Goal: Ask a question: Seek information or help from site administrators or community

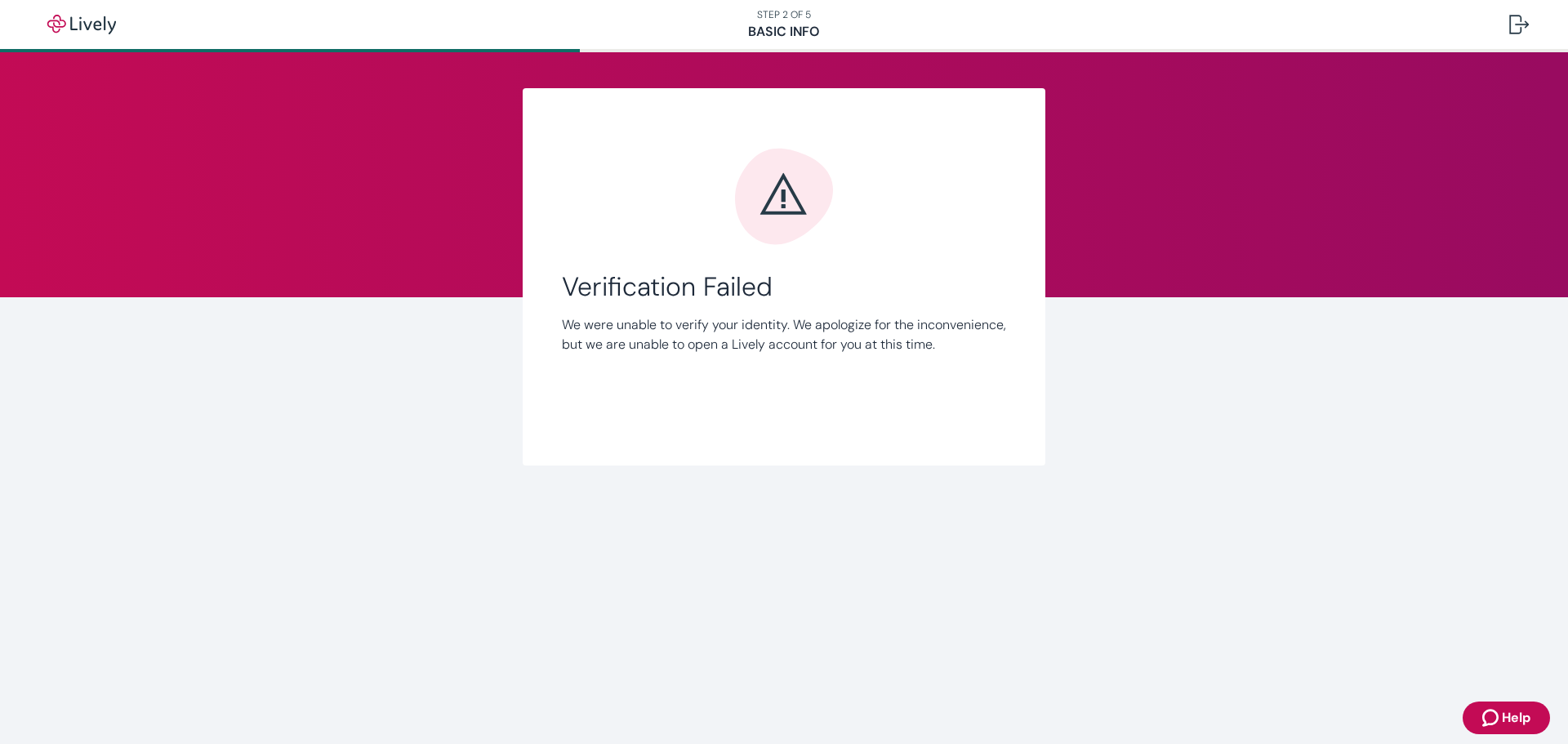
click at [1519, 710] on span "Help" at bounding box center [1516, 718] width 29 height 19
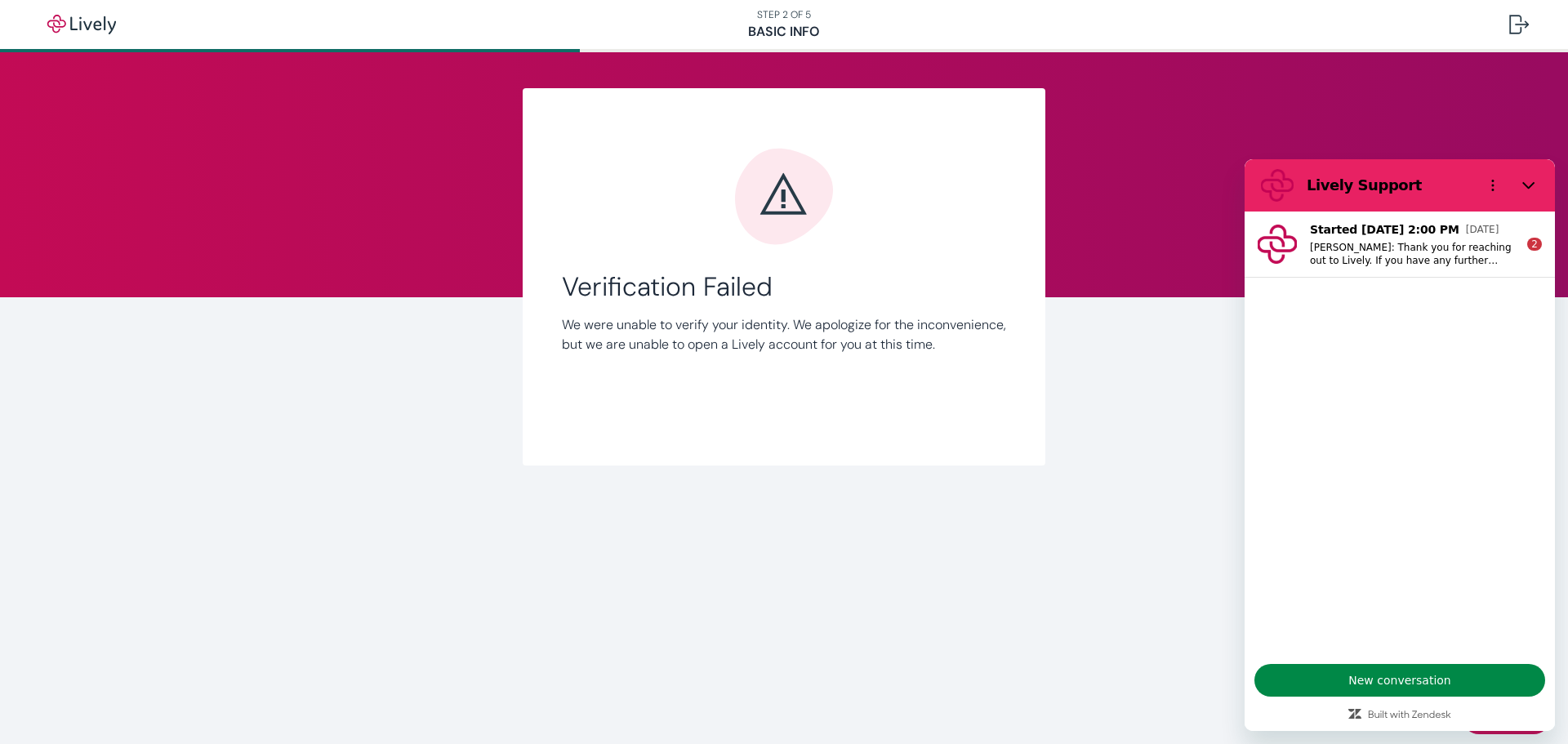
click at [1400, 250] on p "[PERSON_NAME]: Thank you for reaching out to Lively. If you have any further qu…" at bounding box center [1412, 254] width 204 height 26
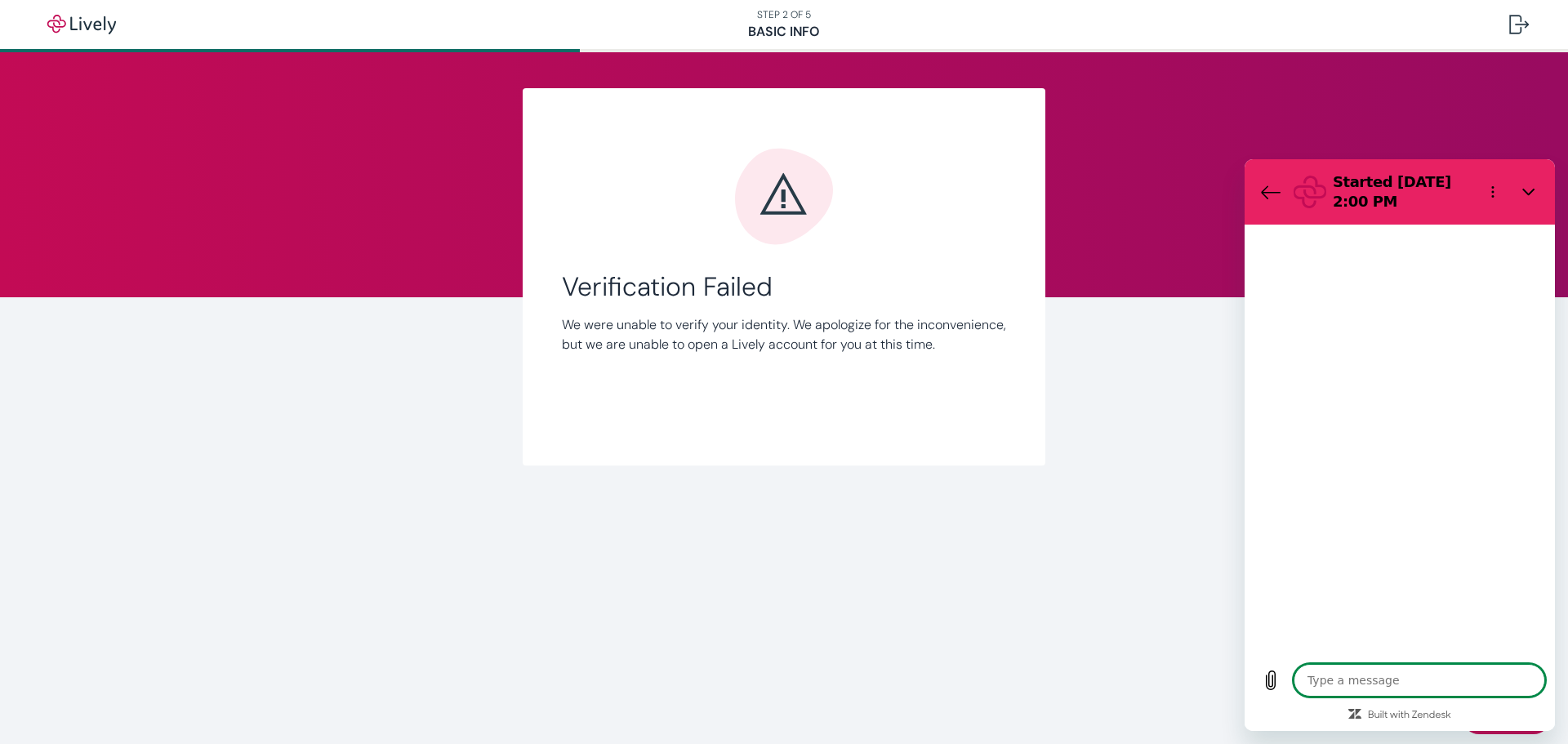
type textarea "x"
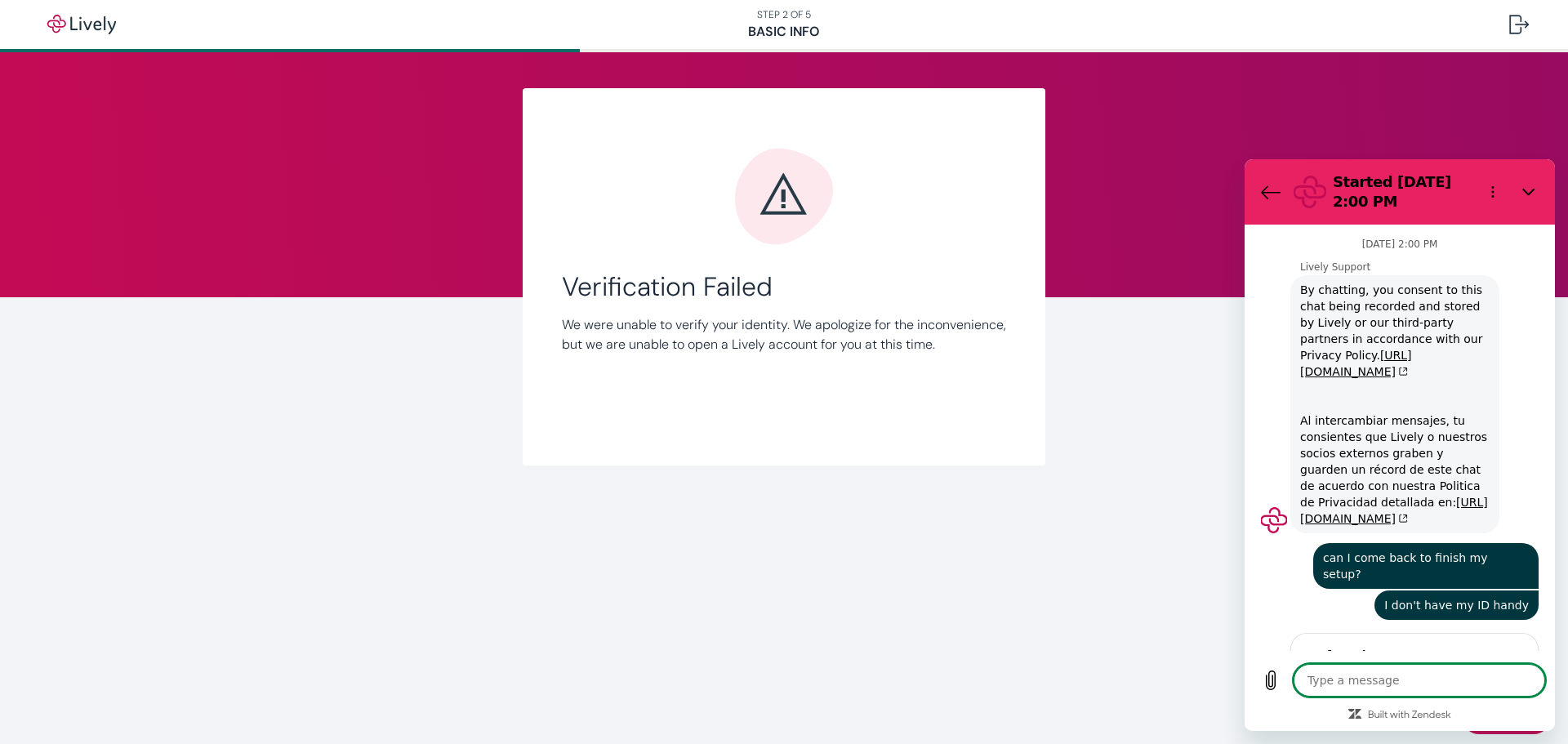
scroll to position [2119, 0]
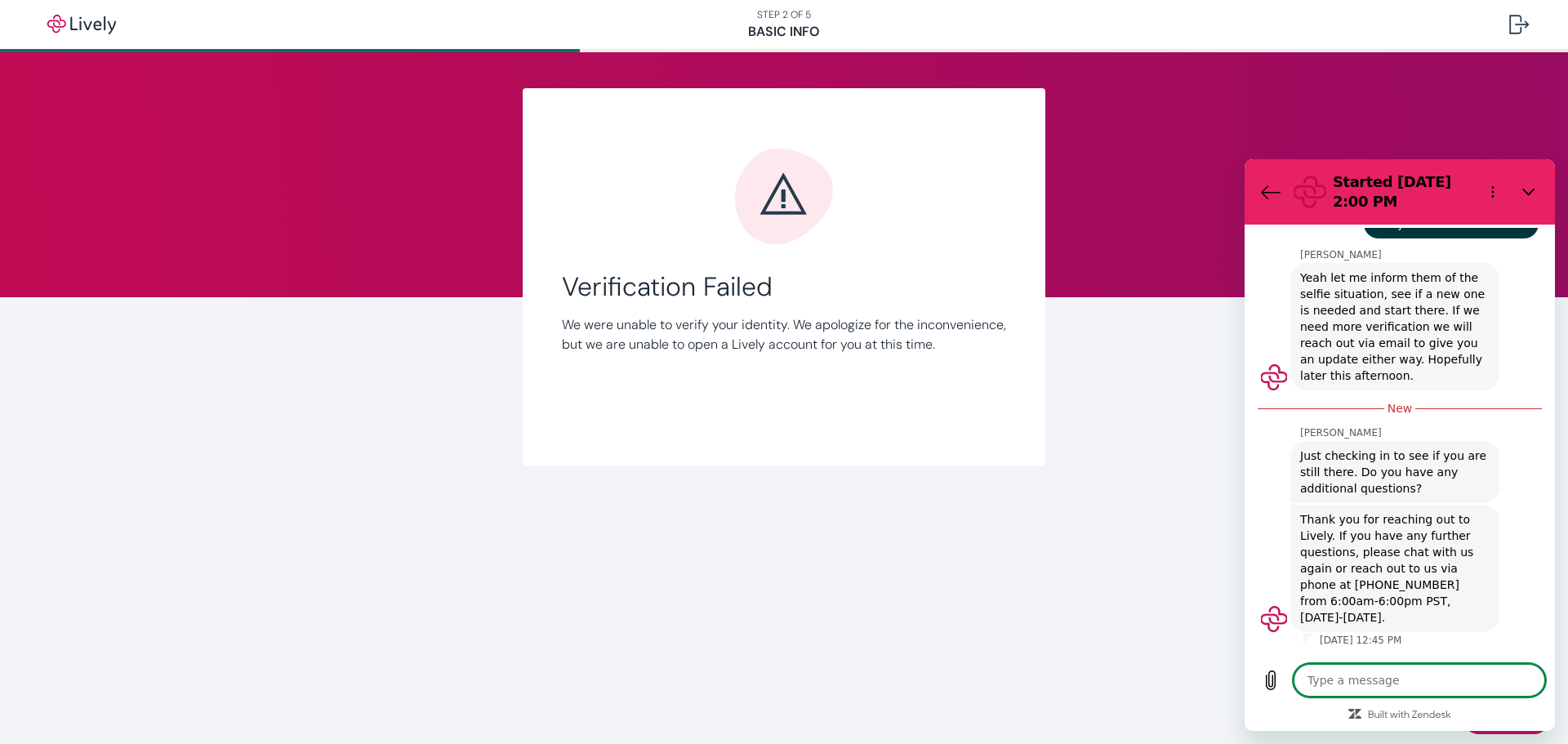
click at [1411, 682] on textarea at bounding box center [1420, 681] width 252 height 33
type textarea "I"
type textarea "x"
type textarea "I"
type textarea "x"
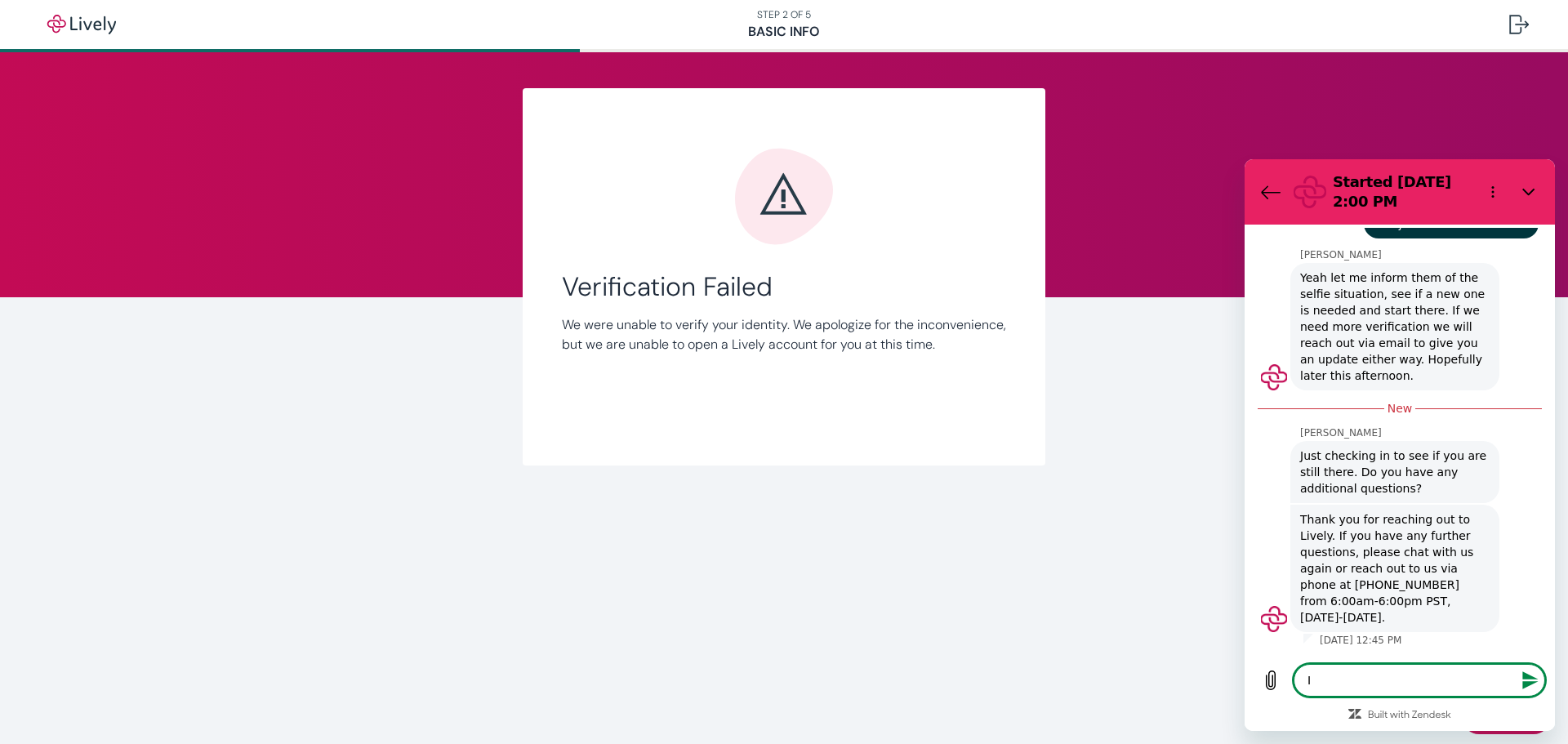
type textarea "I a"
type textarea "x"
type textarea "I am"
type textarea "x"
type textarea "I am"
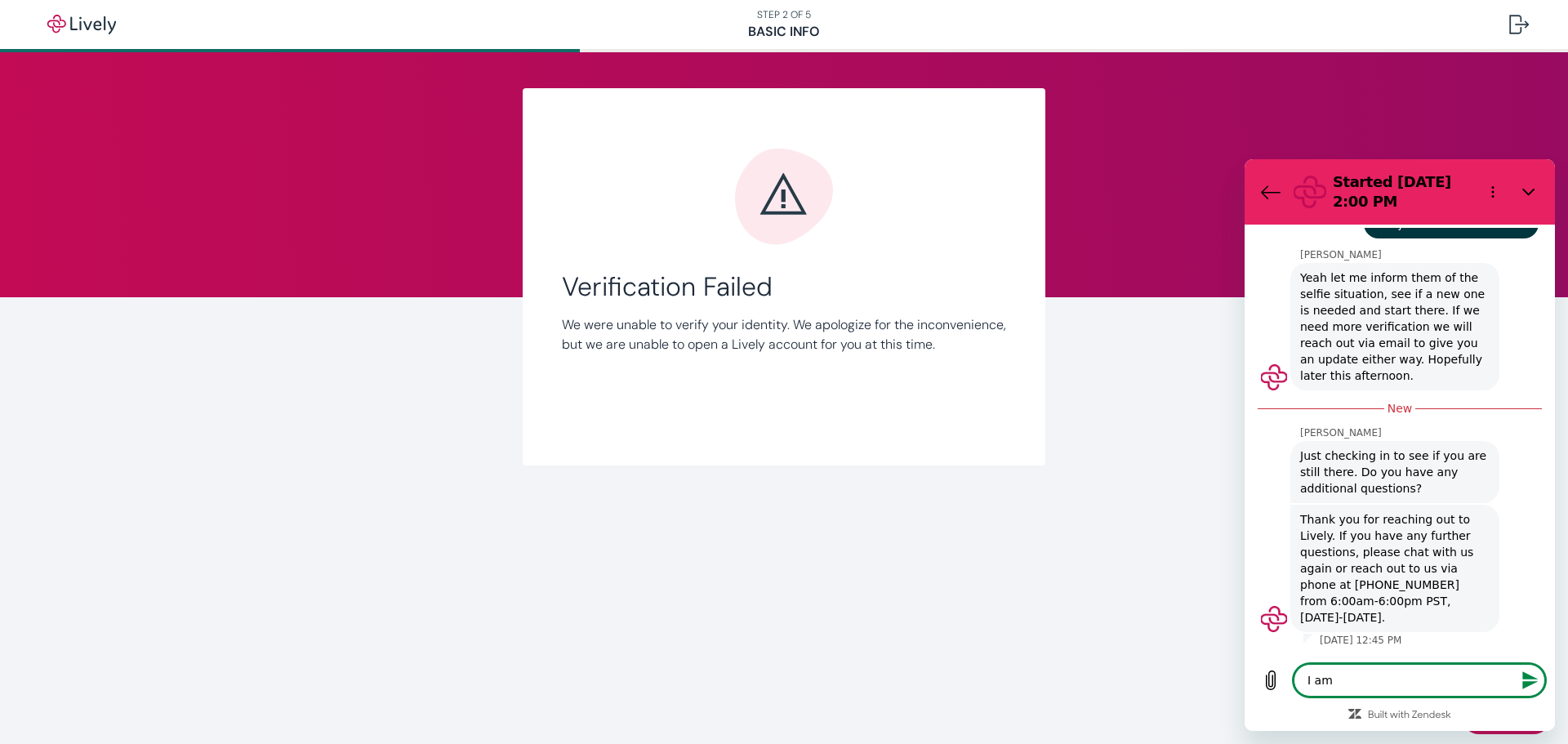
type textarea "x"
type textarea "I am f"
type textarea "x"
type textarea "I am fo"
type textarea "x"
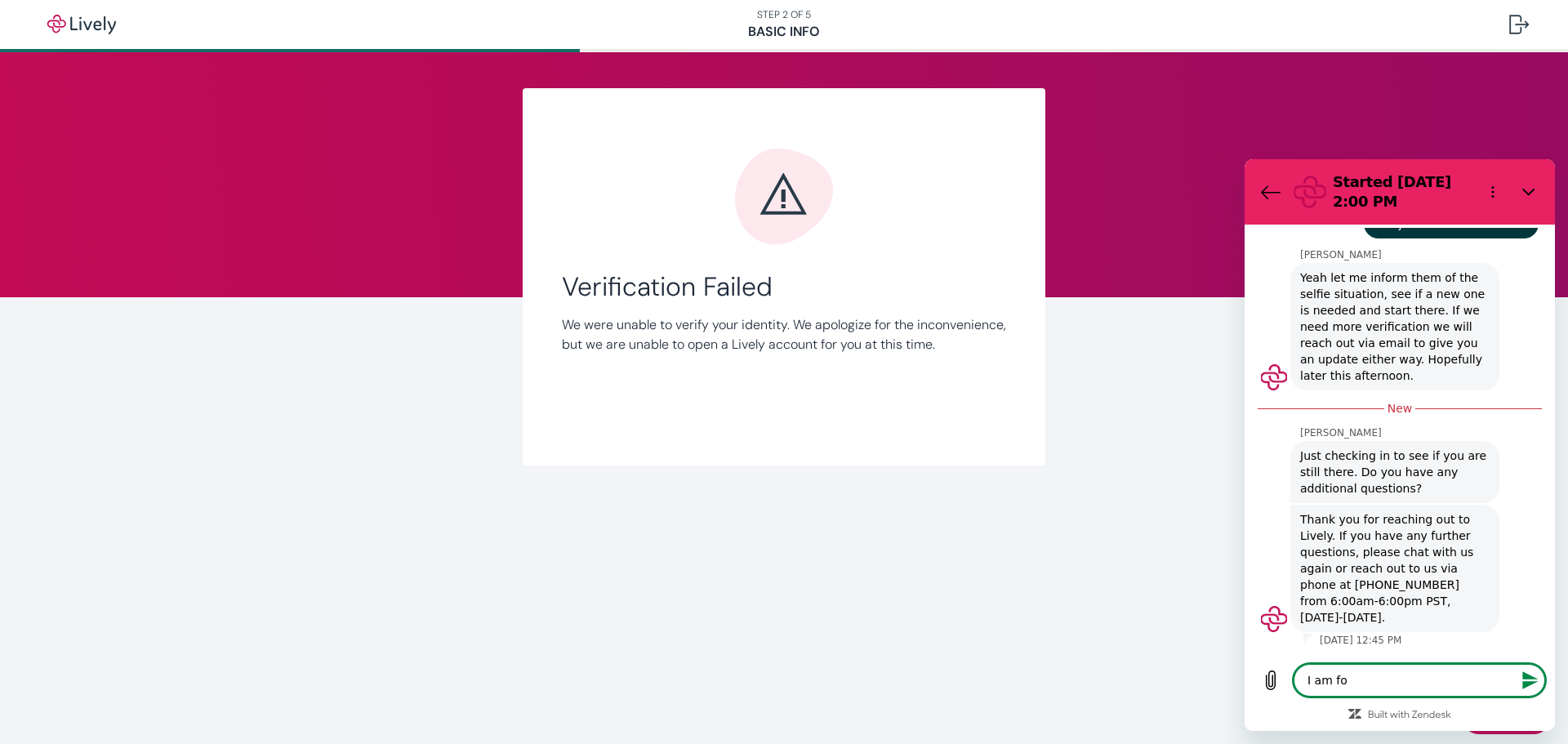
type textarea "I [MEDICAL_DATA]"
type textarea "x"
type textarea "I am foll"
type textarea "x"
type textarea "I am follo"
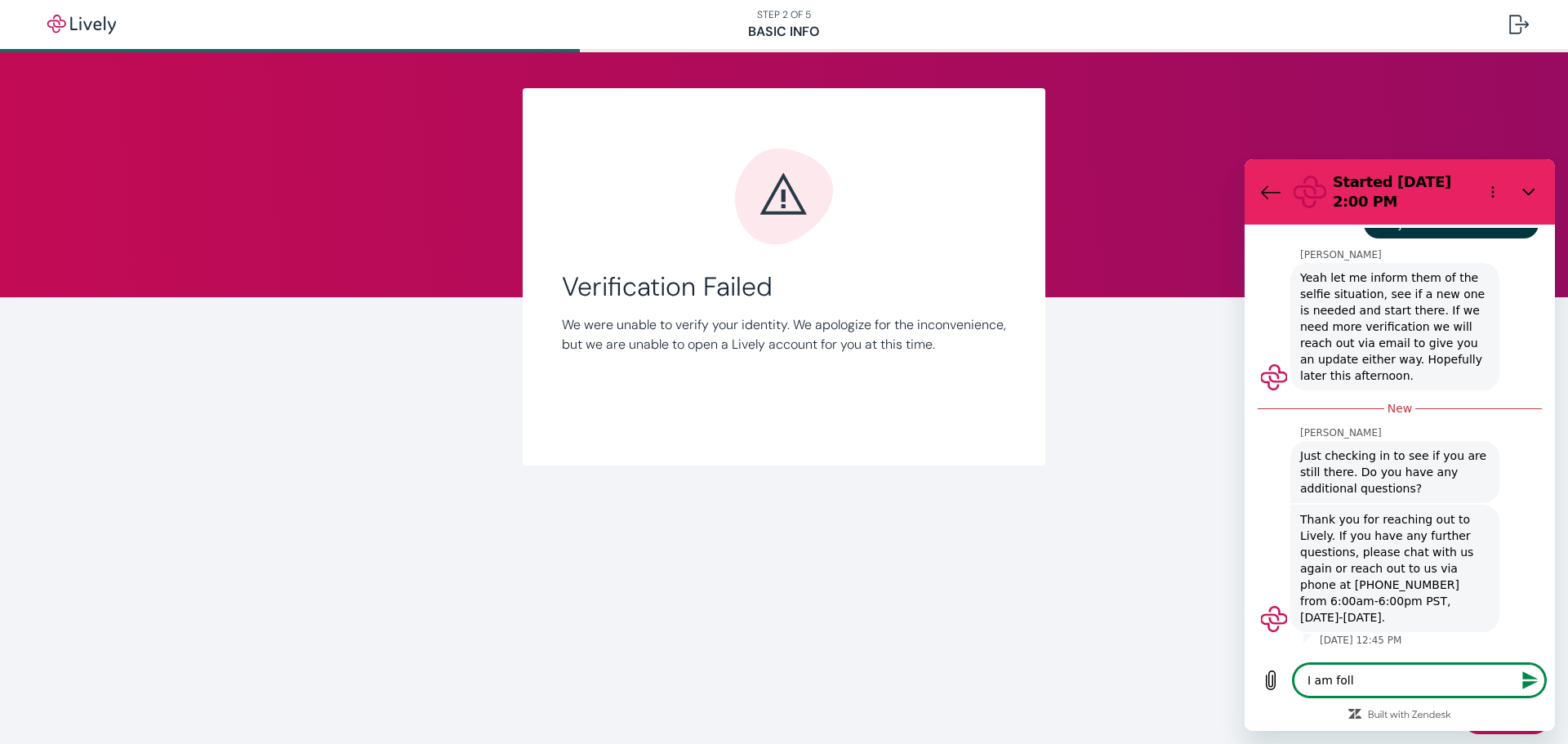
type textarea "x"
type textarea "I am follow"
type textarea "x"
type textarea "I am followi"
type textarea "x"
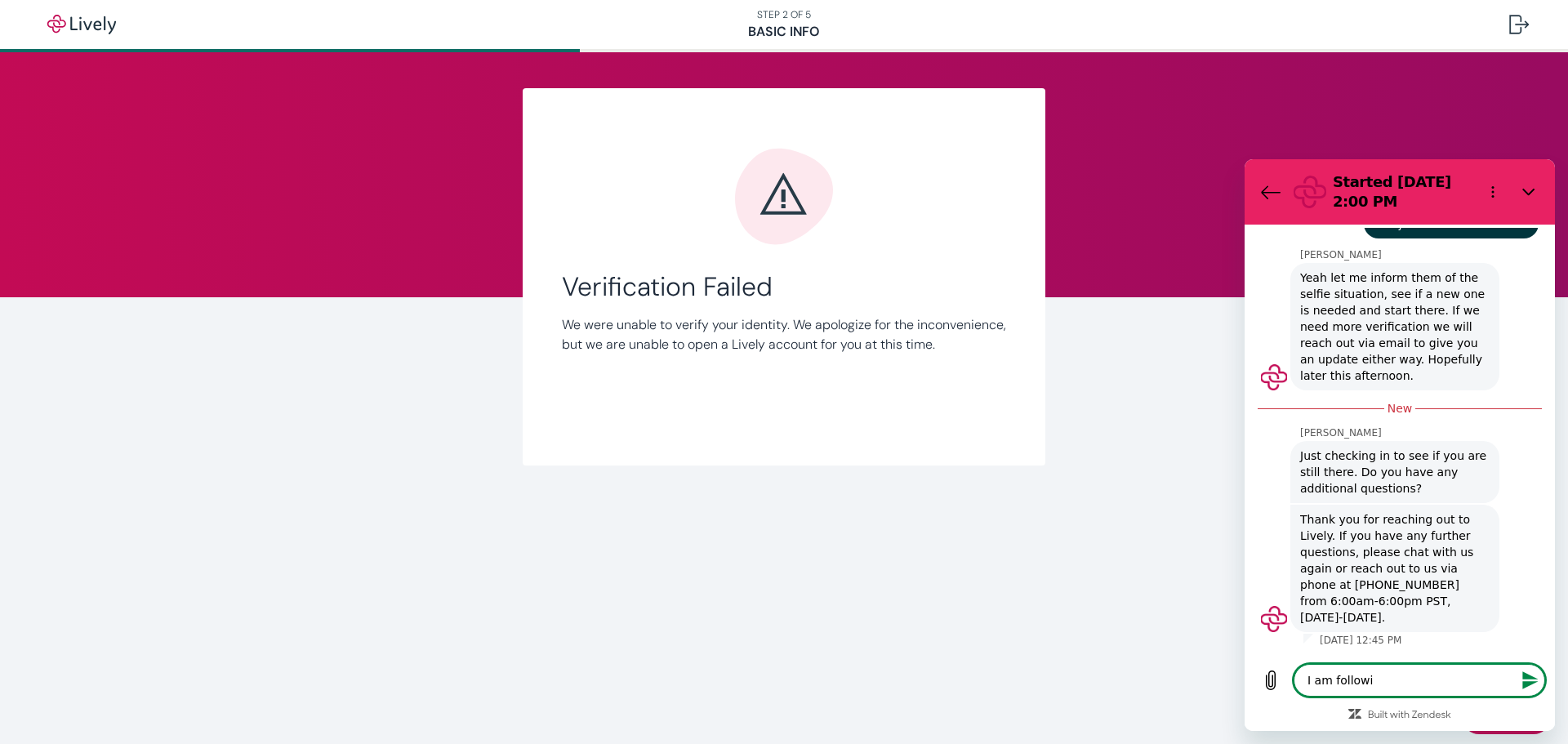
type textarea "I am followin"
type textarea "x"
type textarea "I am followin"
type textarea "x"
type textarea "I am followin"
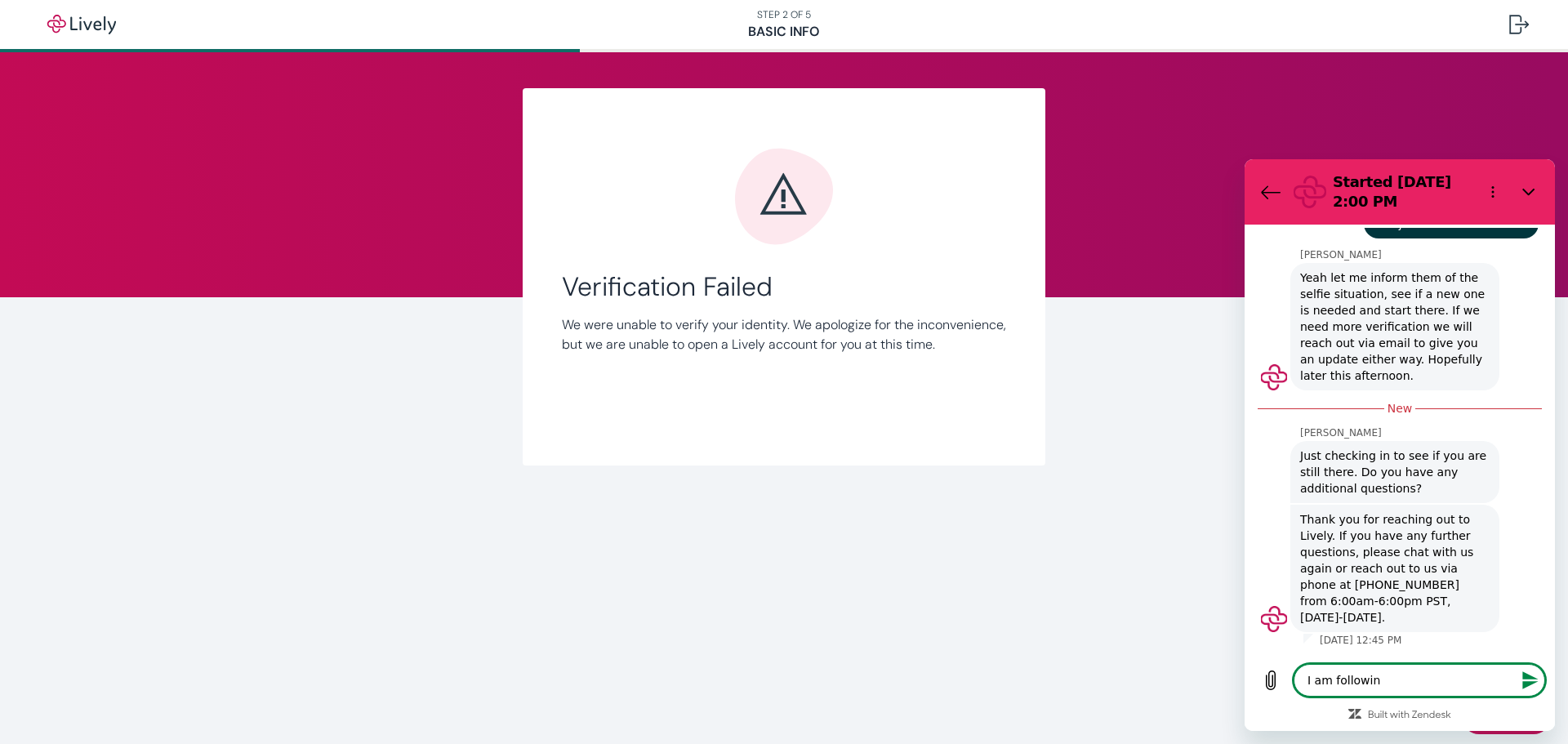
type textarea "x"
type textarea "I am following"
type textarea "x"
type textarea "I am following"
type textarea "x"
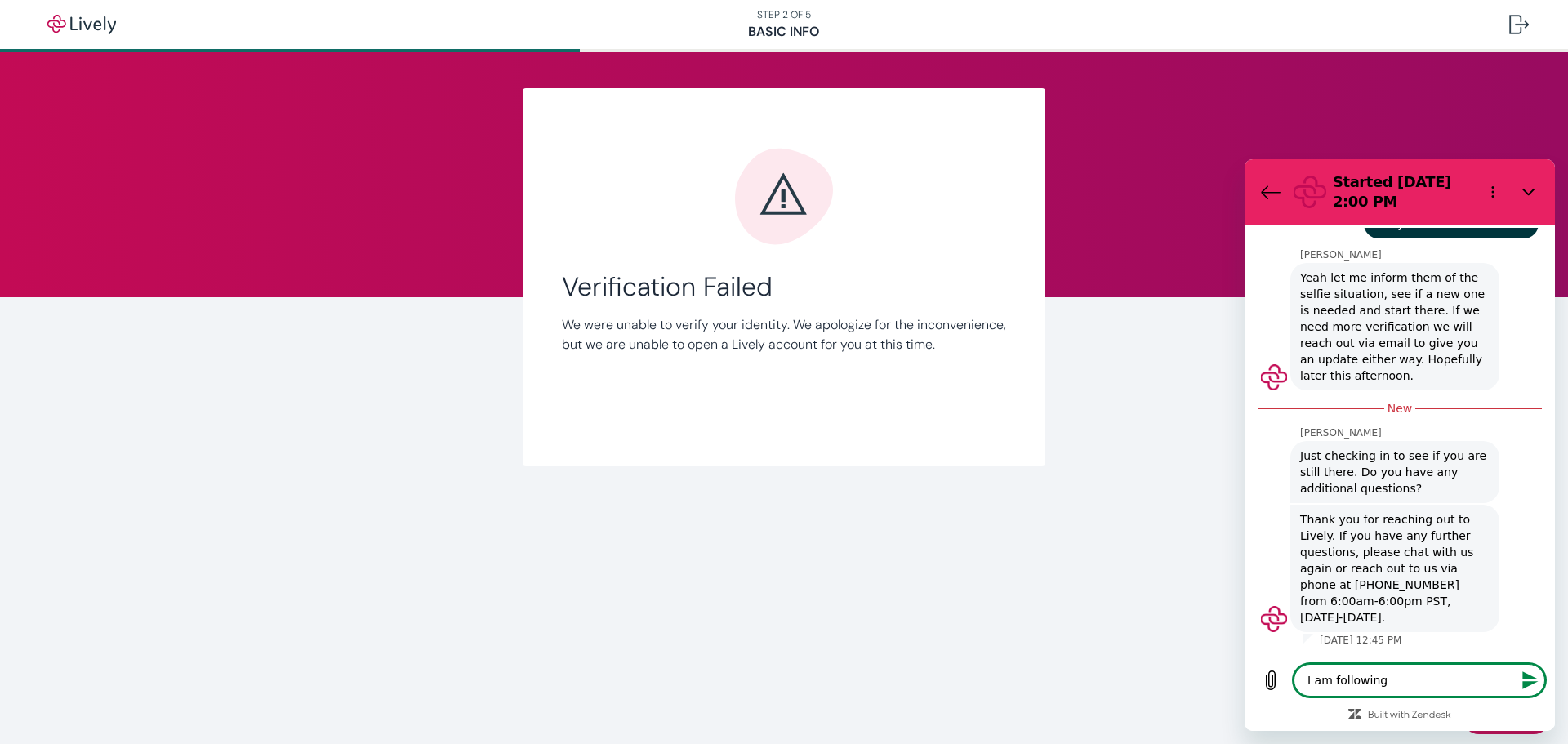
type textarea "I am following u"
type textarea "x"
type textarea "I am following up"
type textarea "x"
type textarea "I am following up"
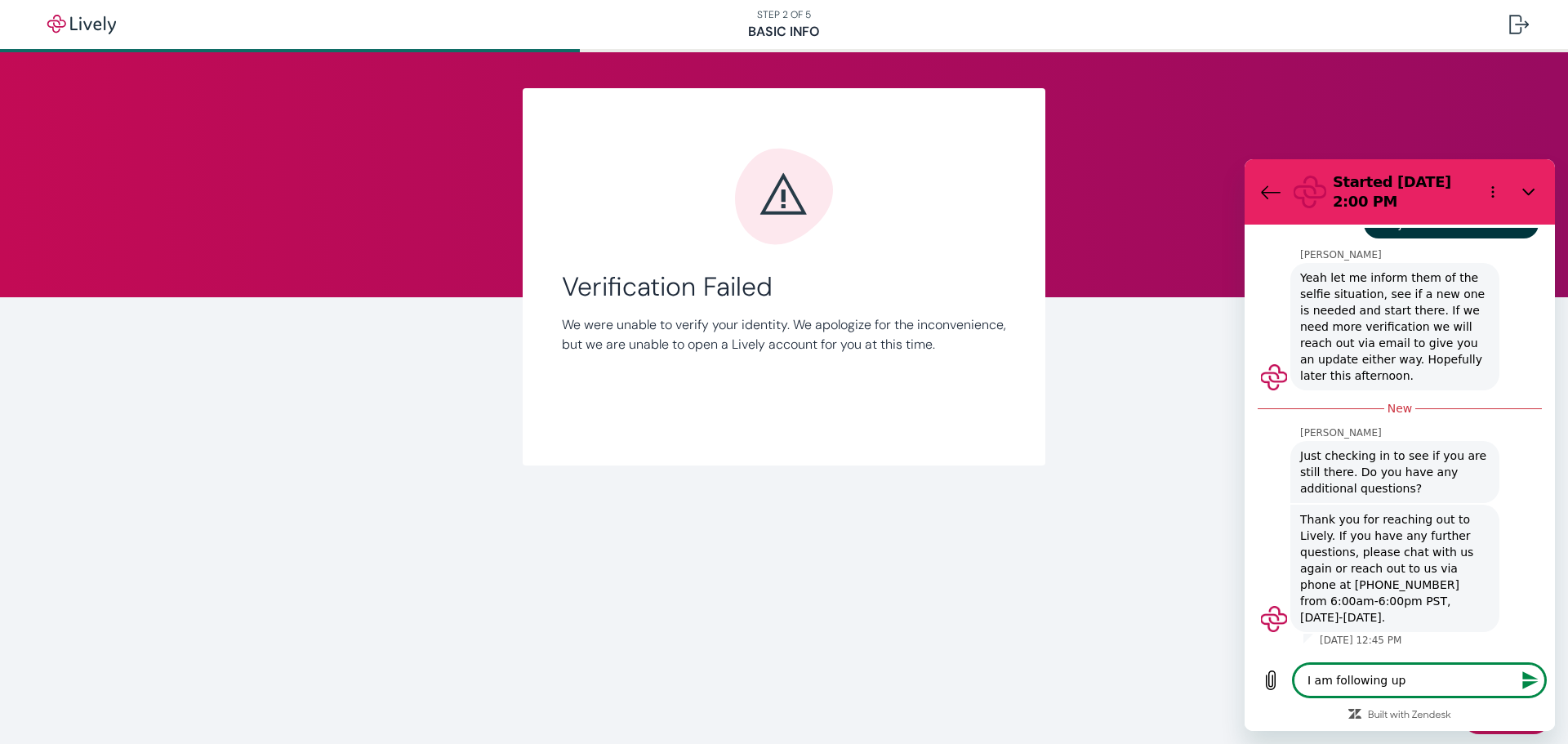
type textarea "x"
type textarea "I am following up o"
type textarea "x"
type textarea "I am following up on"
type textarea "x"
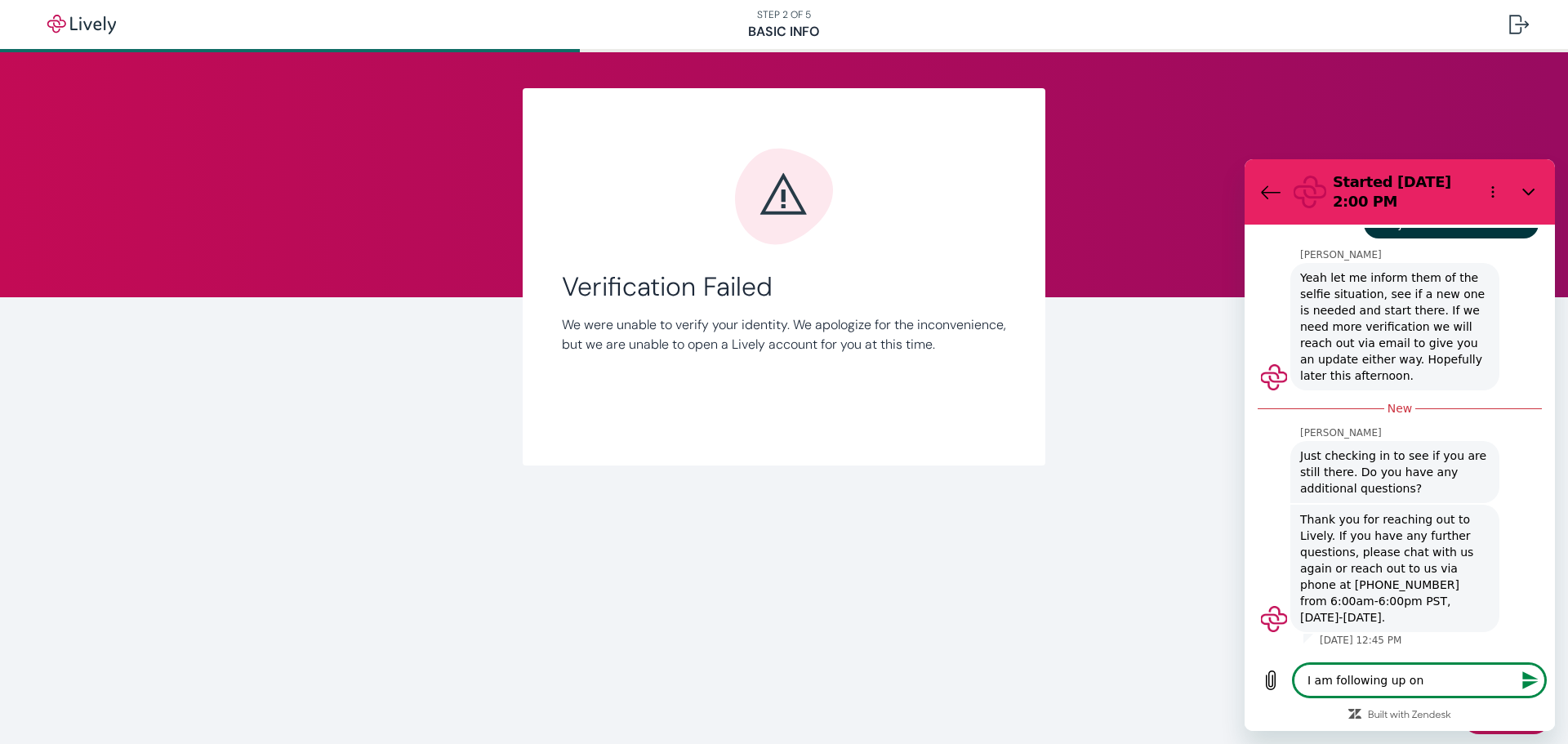
type textarea "I am following up on"
type textarea "x"
type textarea "I am following up on m"
type textarea "x"
type textarea "I am following up on my"
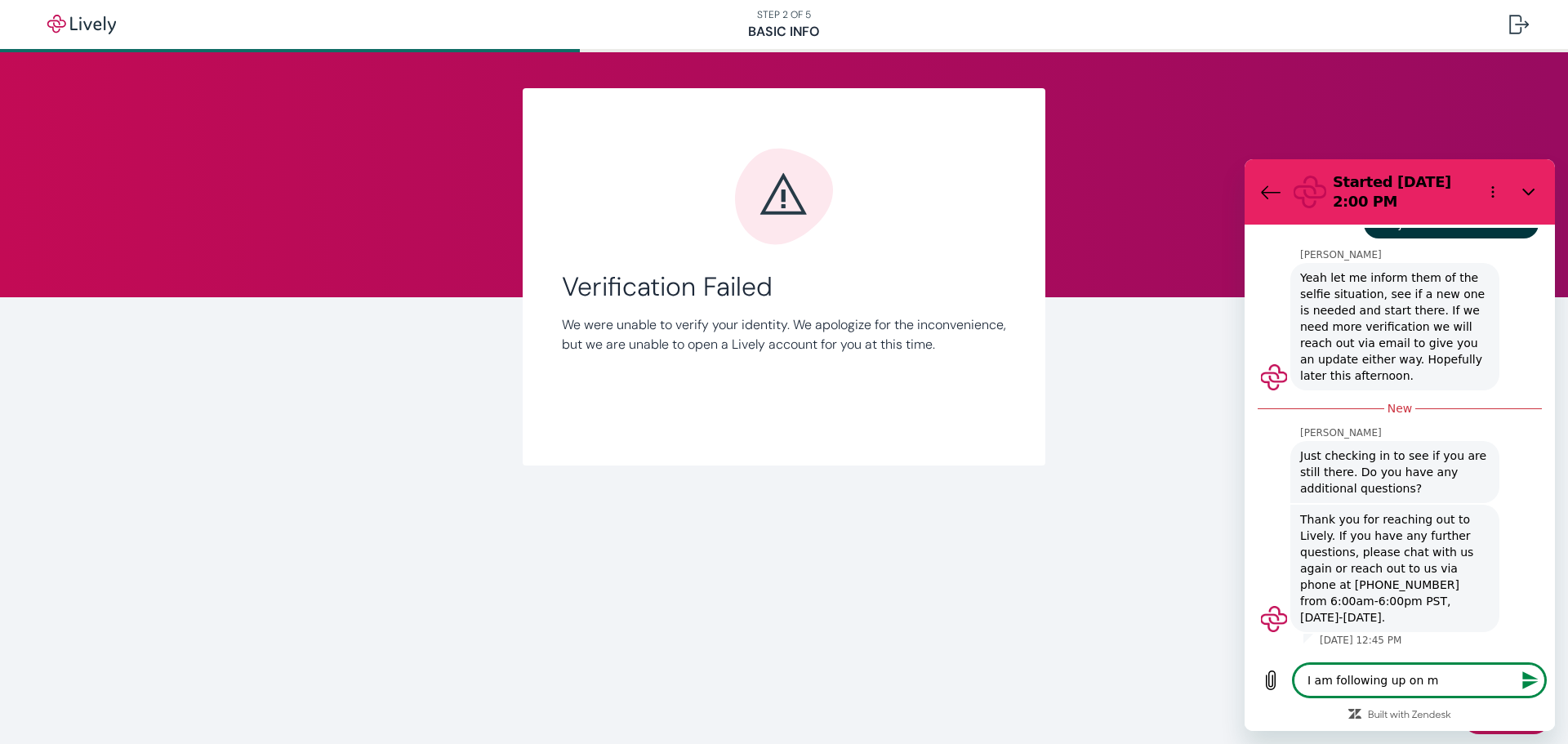
type textarea "x"
type textarea "I am following up on my"
type textarea "x"
type textarea "I am following up on my h"
type textarea "x"
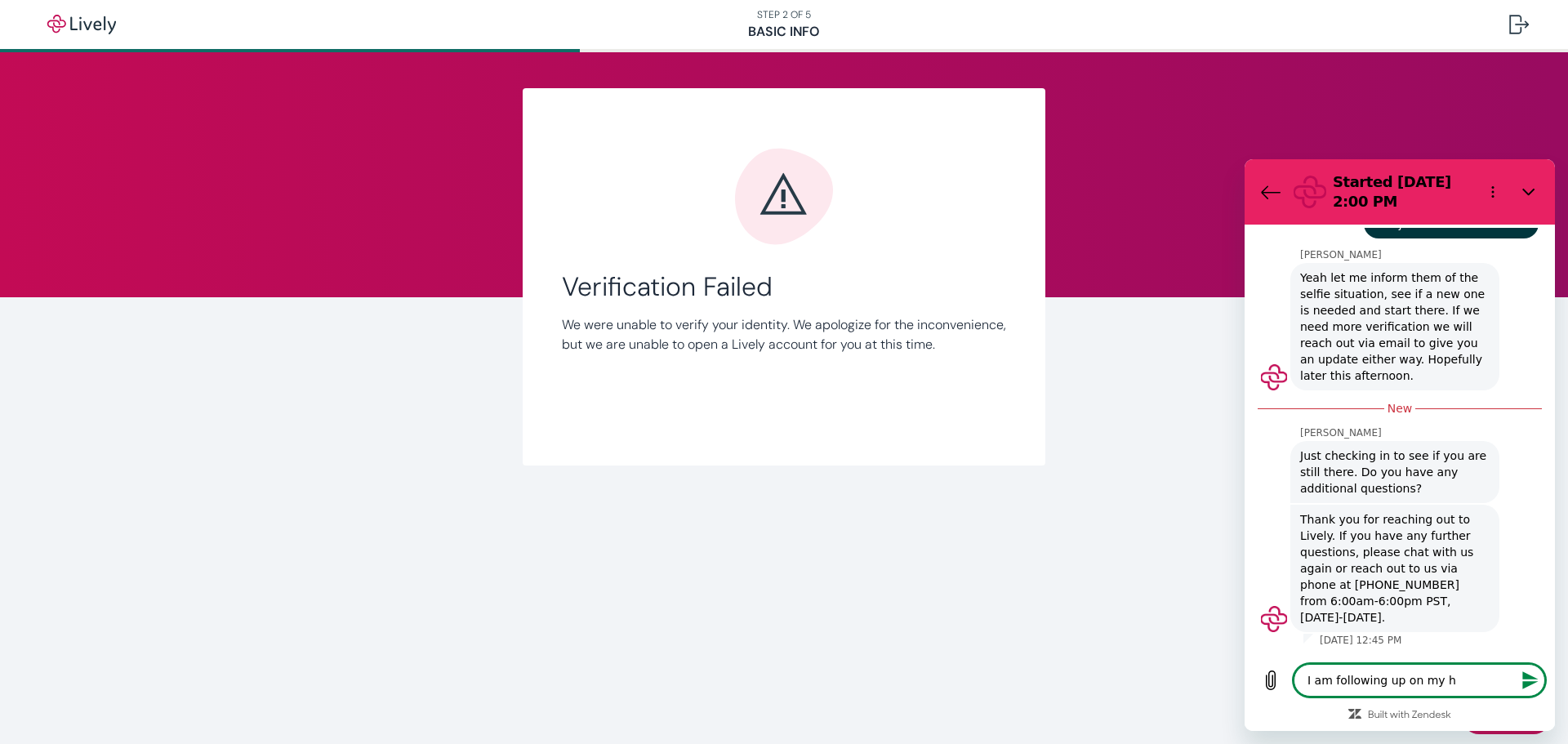
type textarea "I am following up on my he"
type textarea "x"
type textarea "I am following up on my hel"
type textarea "x"
type textarea "I am following up on my help"
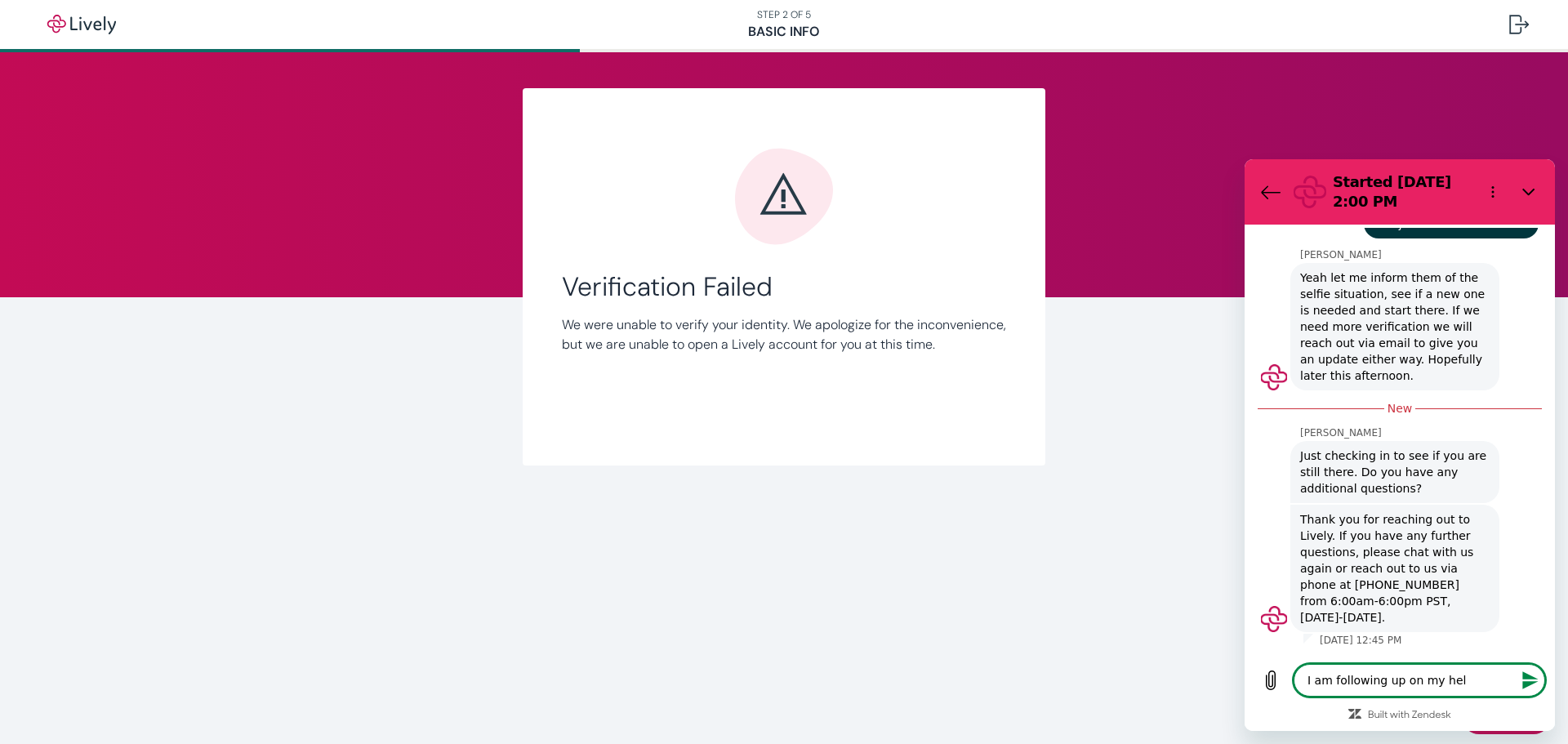
type textarea "x"
type textarea "I am following up on my help"
type textarea "x"
type textarea "I am following up on my help c"
type textarea "x"
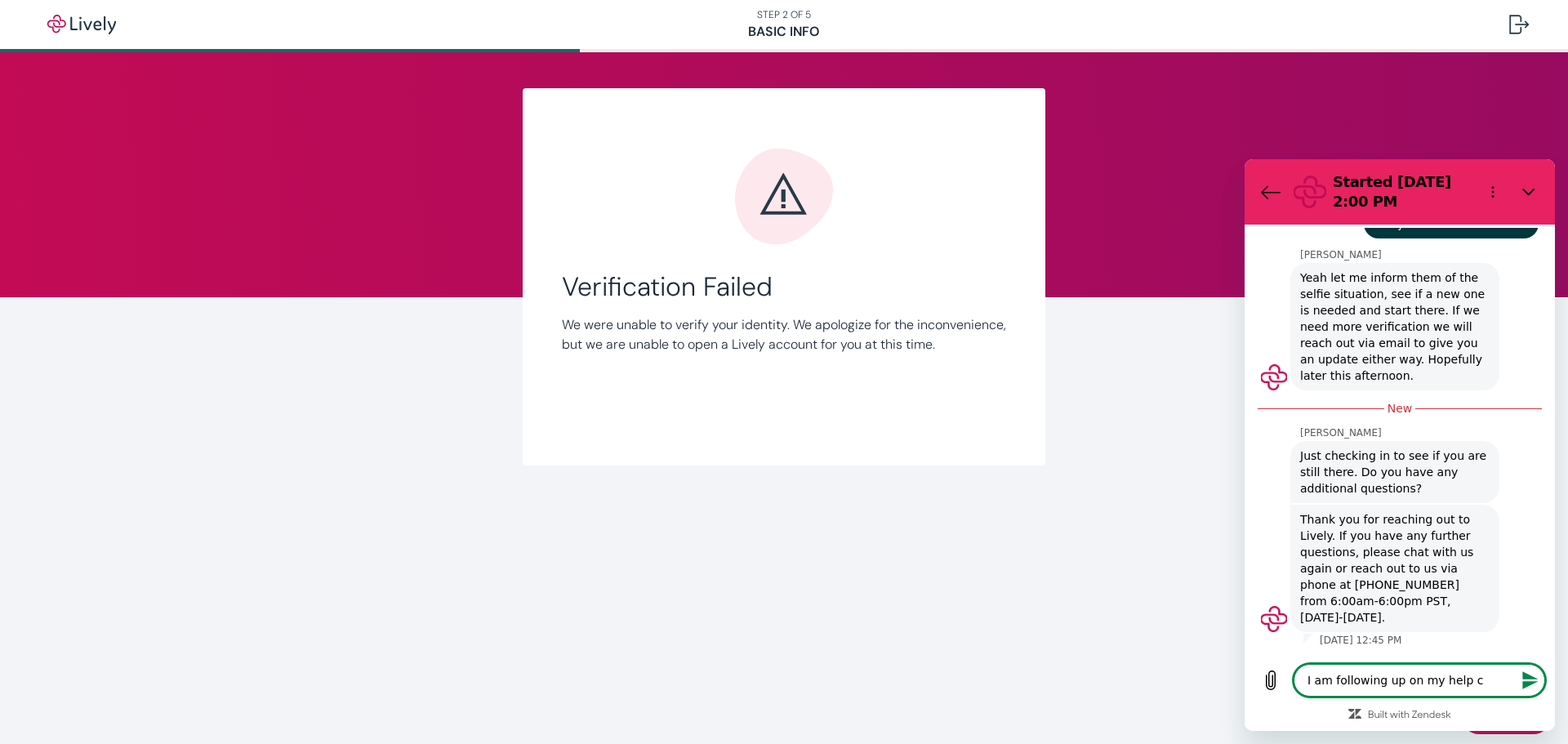
type textarea "I am following up on my help ch"
type textarea "x"
type textarea "I am following up on my help cha"
type textarea "x"
type textarea "I am following up on my help chat"
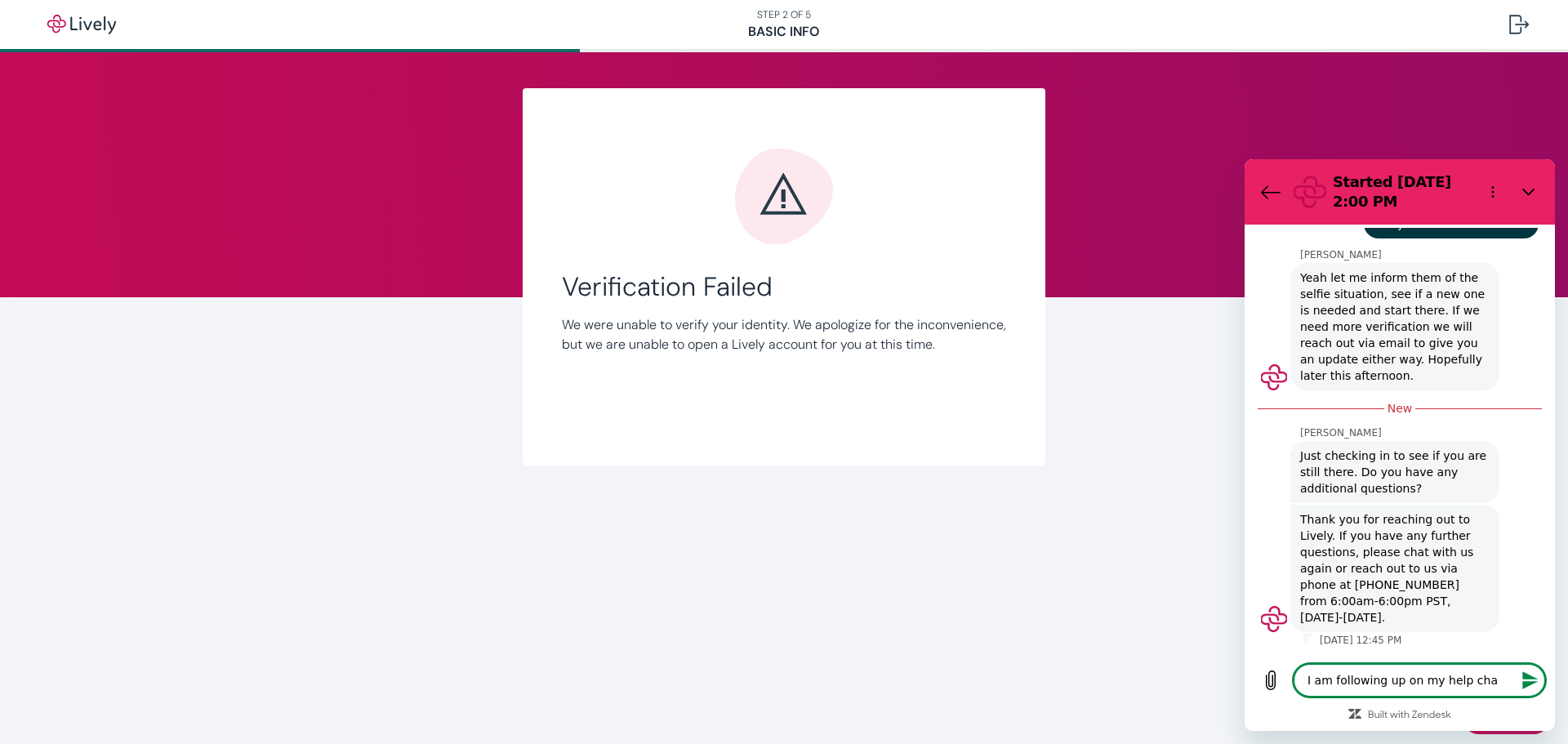
type textarea "x"
type textarea "I am following up on my help chat"
type textarea "x"
type textarea "I am following up on my help chat s"
type textarea "x"
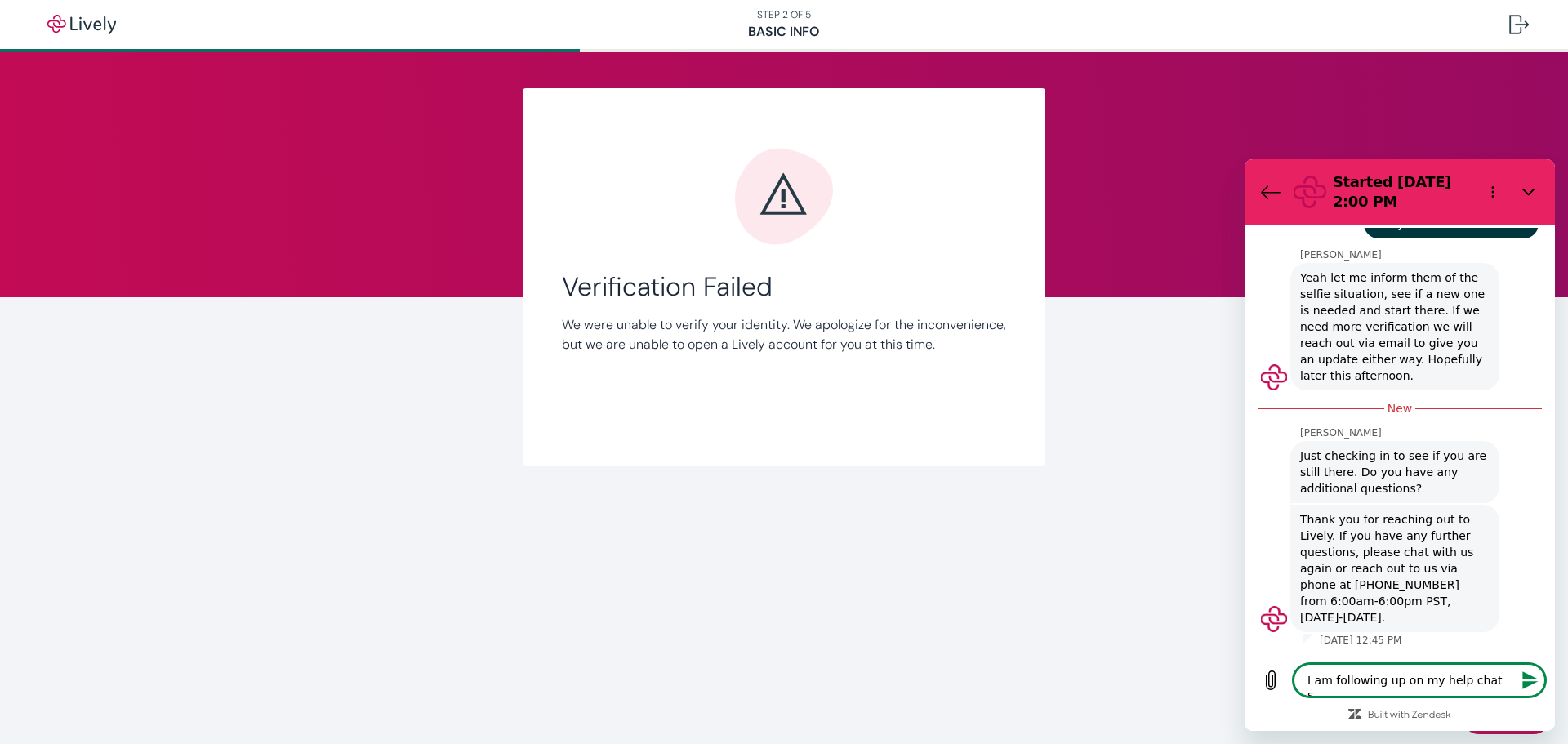
type textarea "I am following up on my help chat se"
type textarea "x"
type textarea "I am following up on my help chat ses"
type textarea "x"
type textarea "I am following up on my help chat sessi"
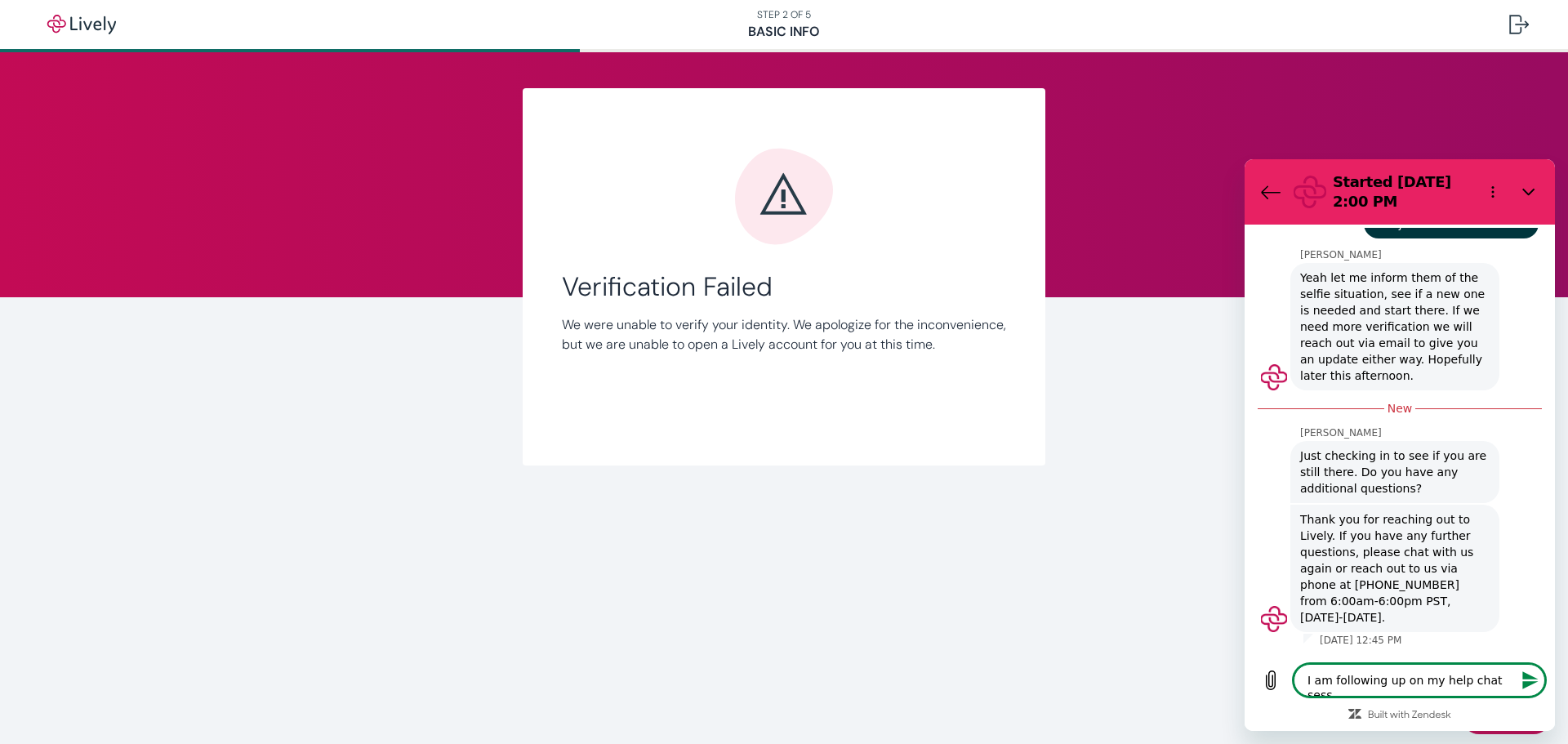
type textarea "x"
type textarea "I am following up on my help chat sessio"
type textarea "x"
type textarea "I am following up on my help chat session"
type textarea "x"
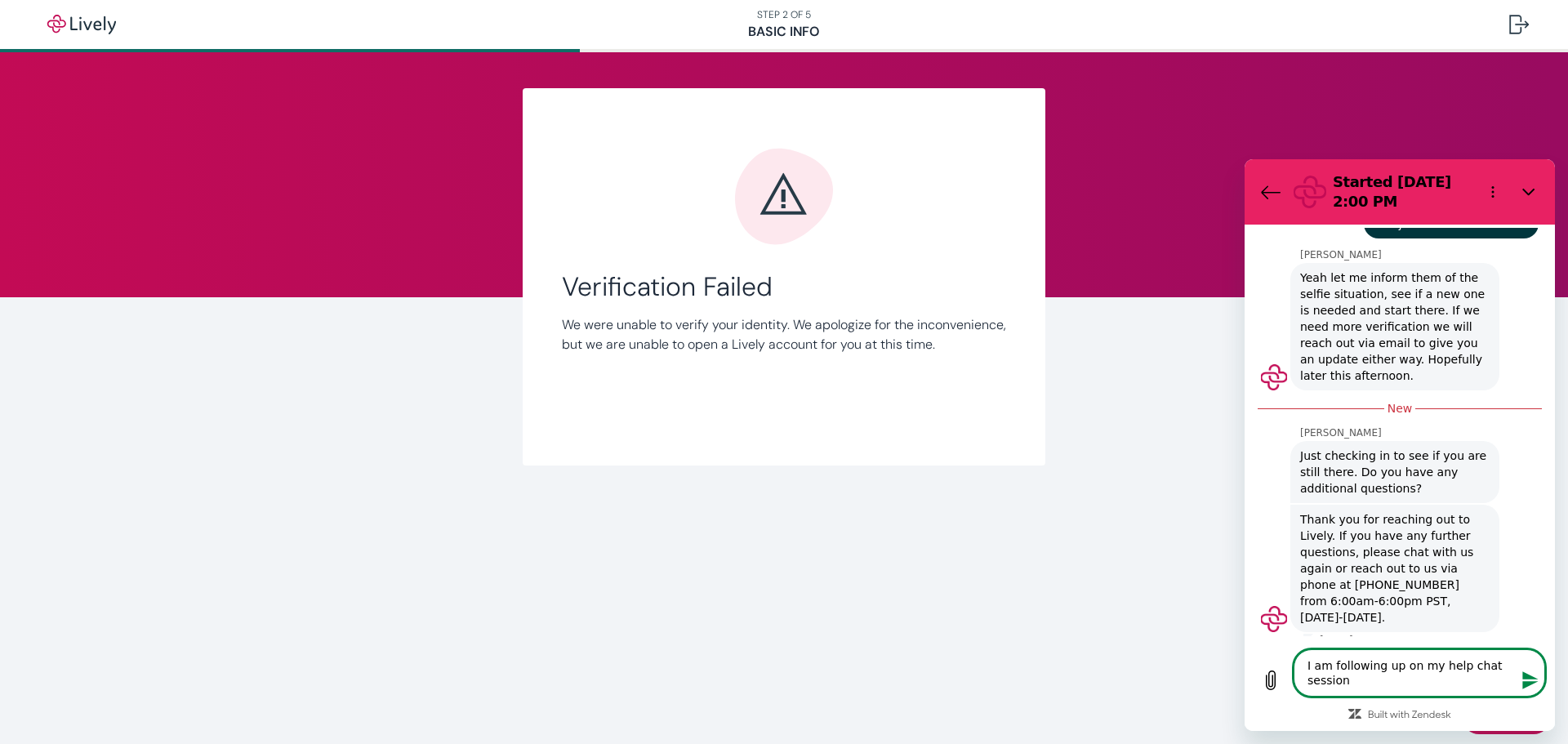
type textarea "I am following up on my help chat session"
type textarea "x"
type textarea "I am following up on my help chat session l"
type textarea "x"
type textarea "I am following up on my help chat session la"
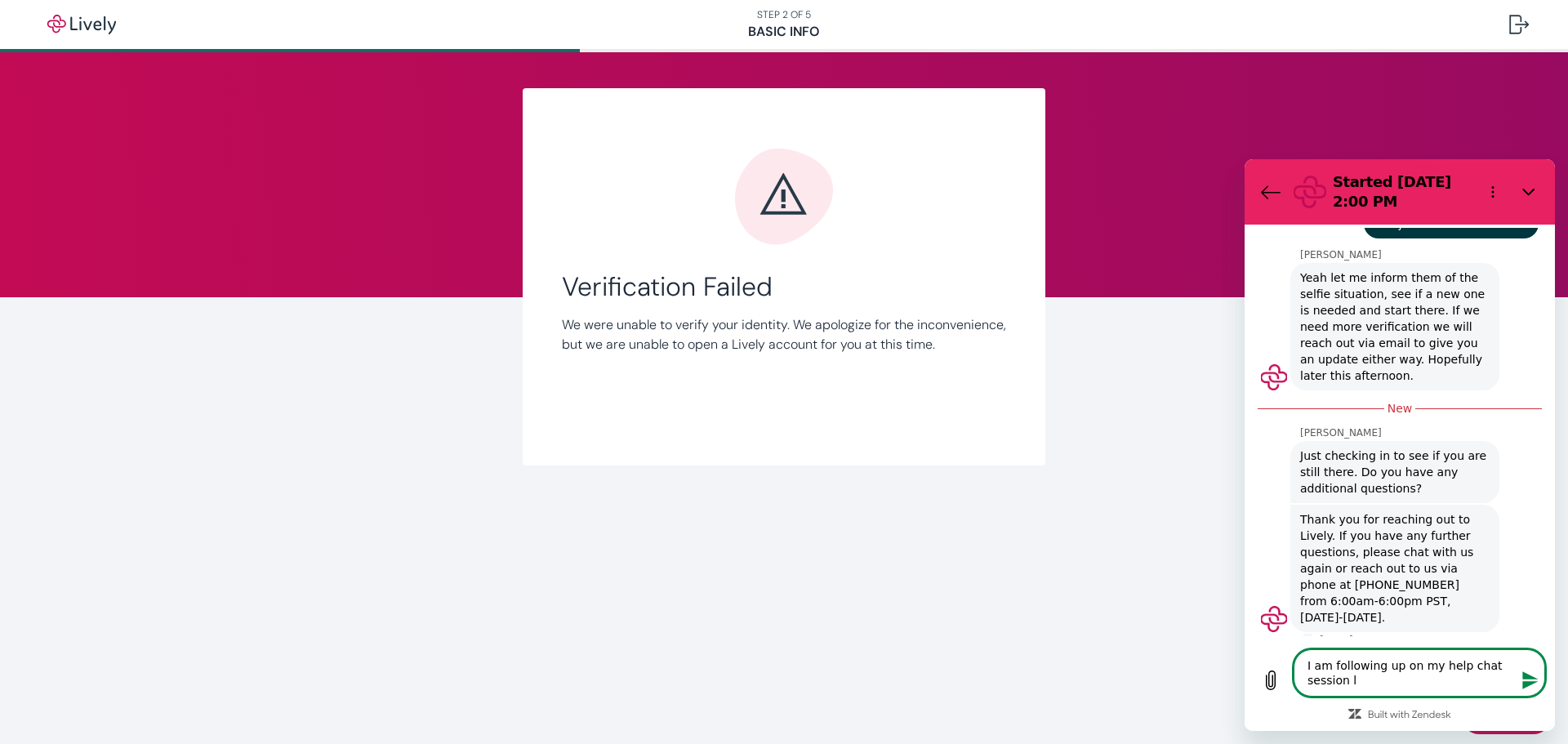
type textarea "x"
type textarea "I am following up on my help chat session las"
type textarea "x"
type textarea "I am following up on my help chat session last"
type textarea "x"
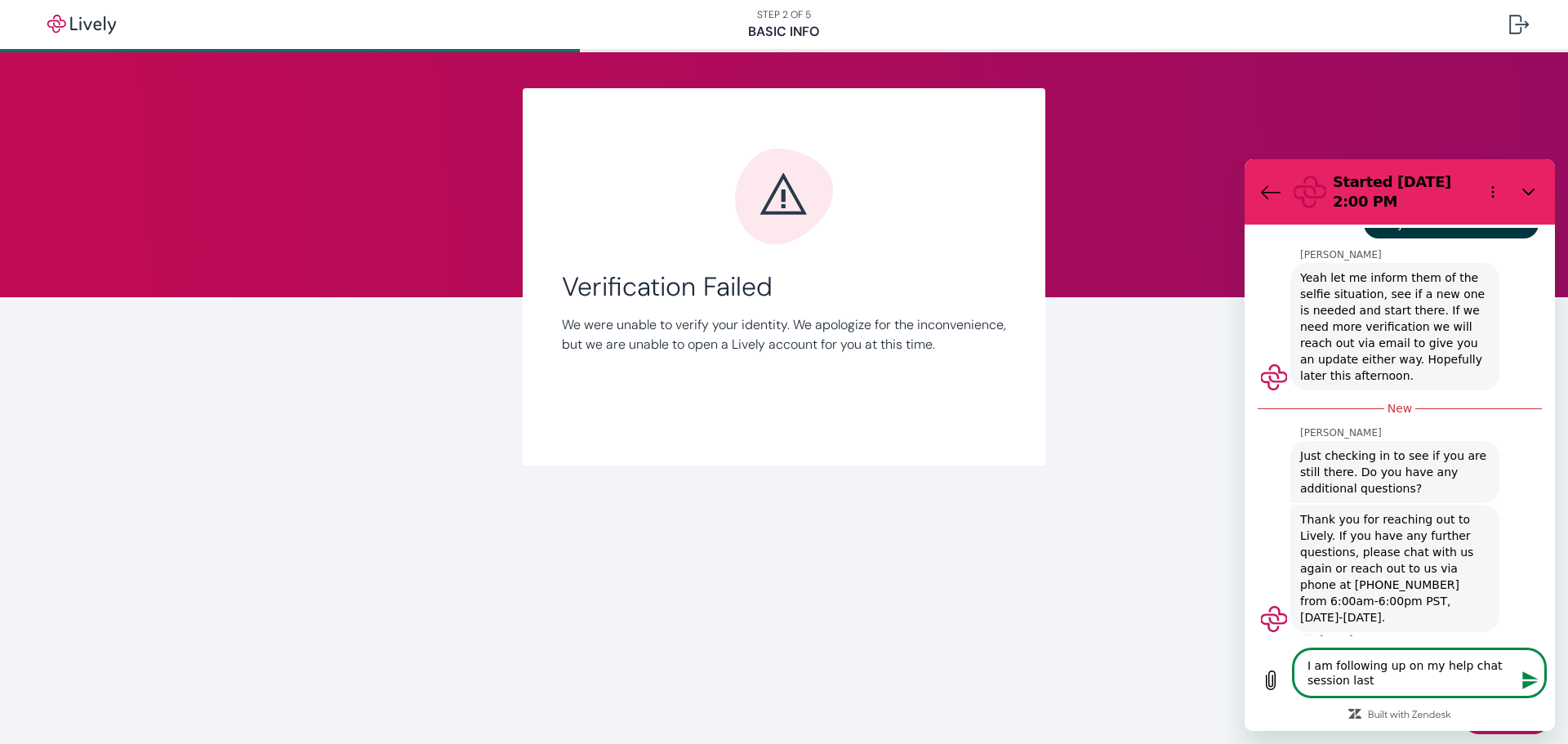
type textarea "I am following up on my help chat session last"
type textarea "x"
type textarea "I am following up on my help chat session last w"
type textarea "x"
type textarea "I am following up on my help chat session last we"
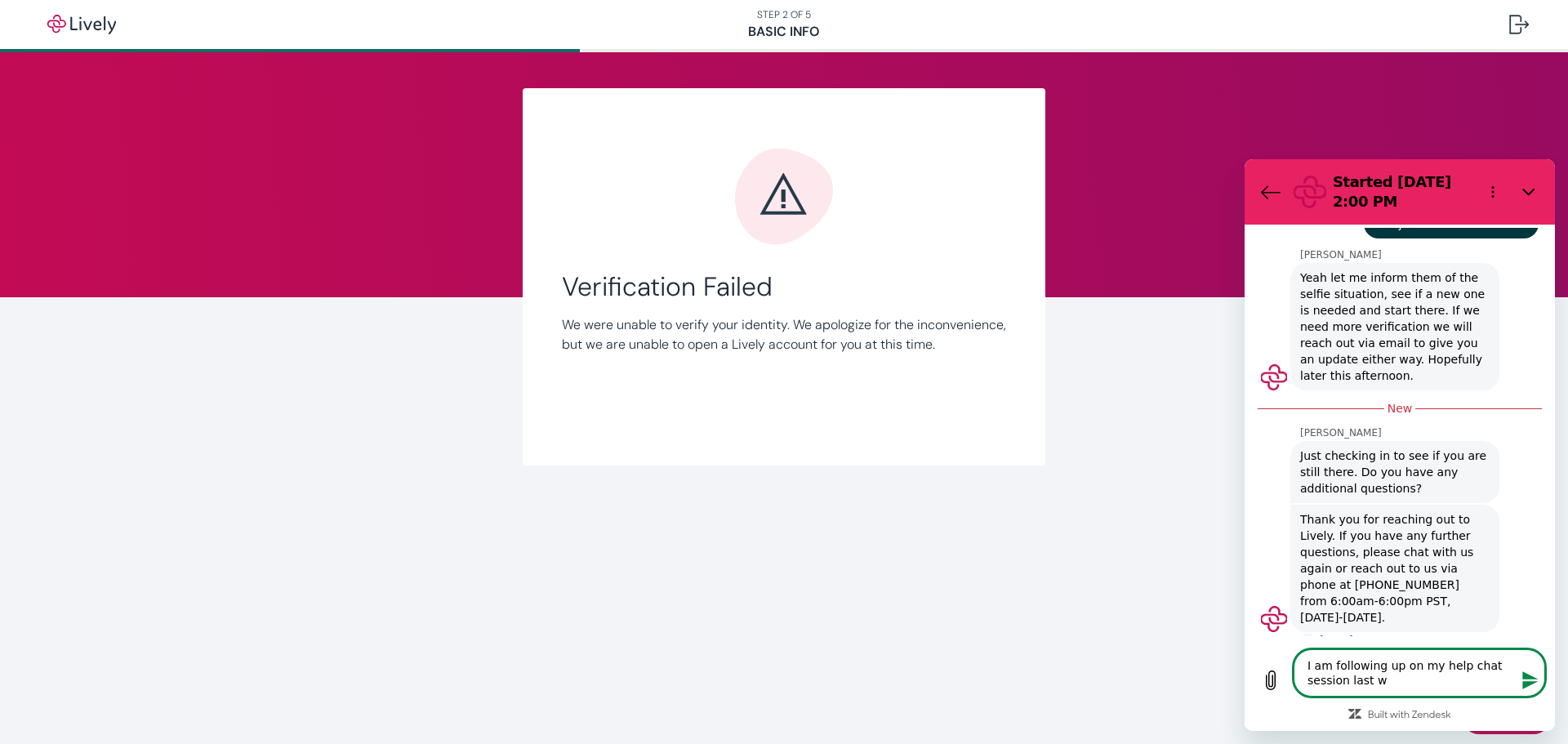
type textarea "x"
type textarea "I am following up on my help chat session last wee"
type textarea "x"
type textarea "I am following up on my help chat session last week"
type textarea "x"
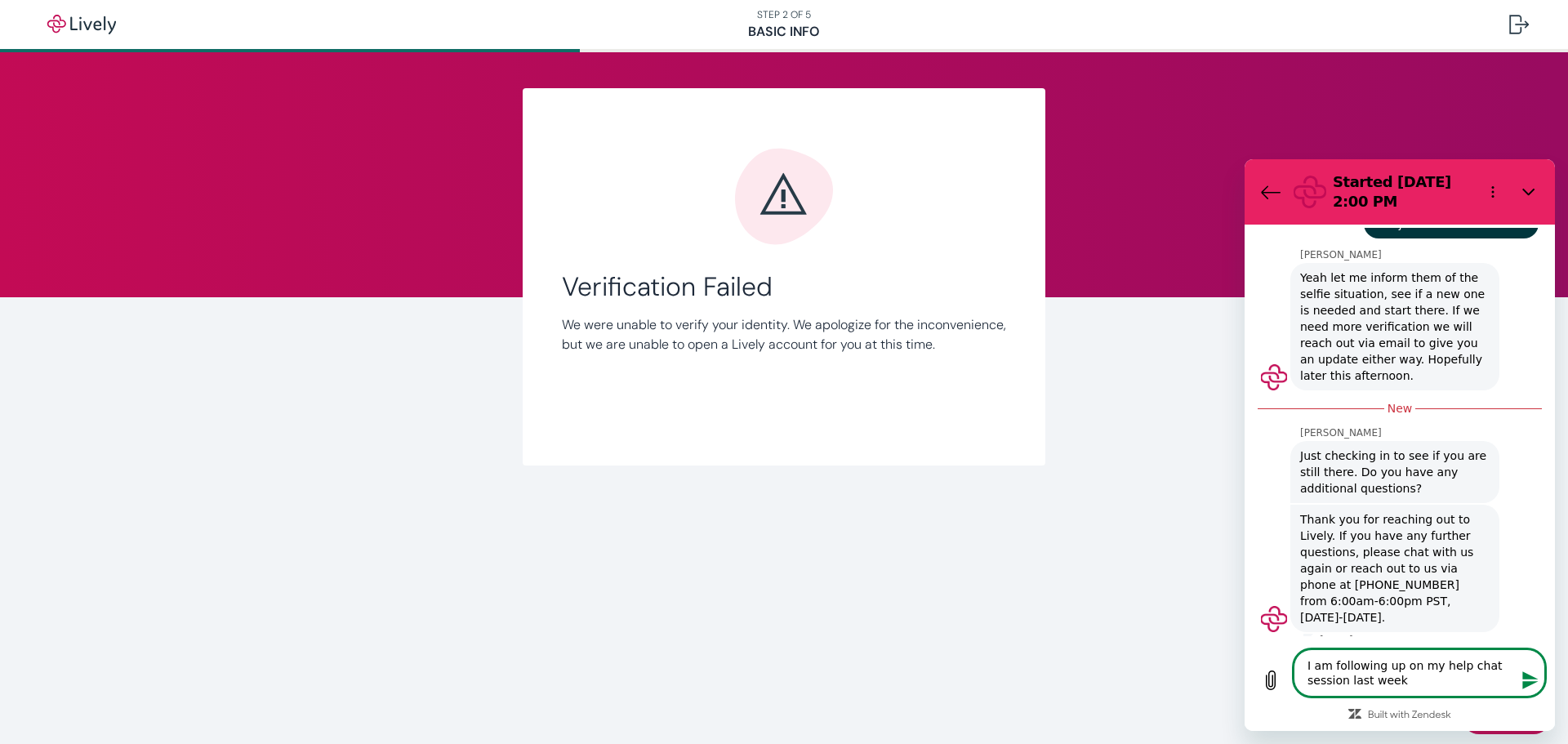
type textarea "I am following up on my help chat session last week."
type textarea "x"
type textarea "I am following up on my help chat session last week."
type textarea "x"
type textarea "I am following up on my help chat session last week. I"
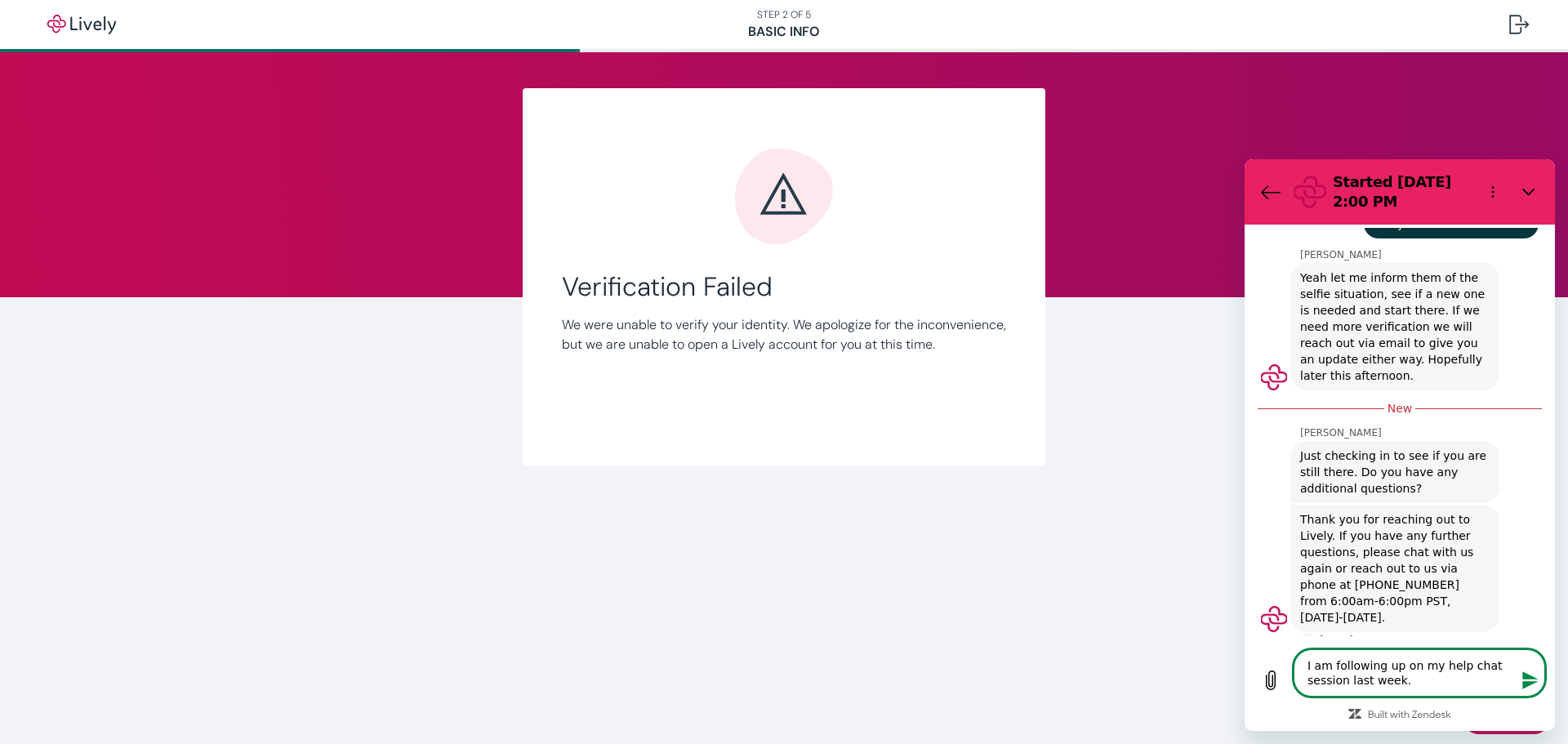
type textarea "x"
type textarea "I am following up on my help chat session last week. I"
type textarea "x"
type textarea "I am following up on my help chat session last week. I w"
type textarea "x"
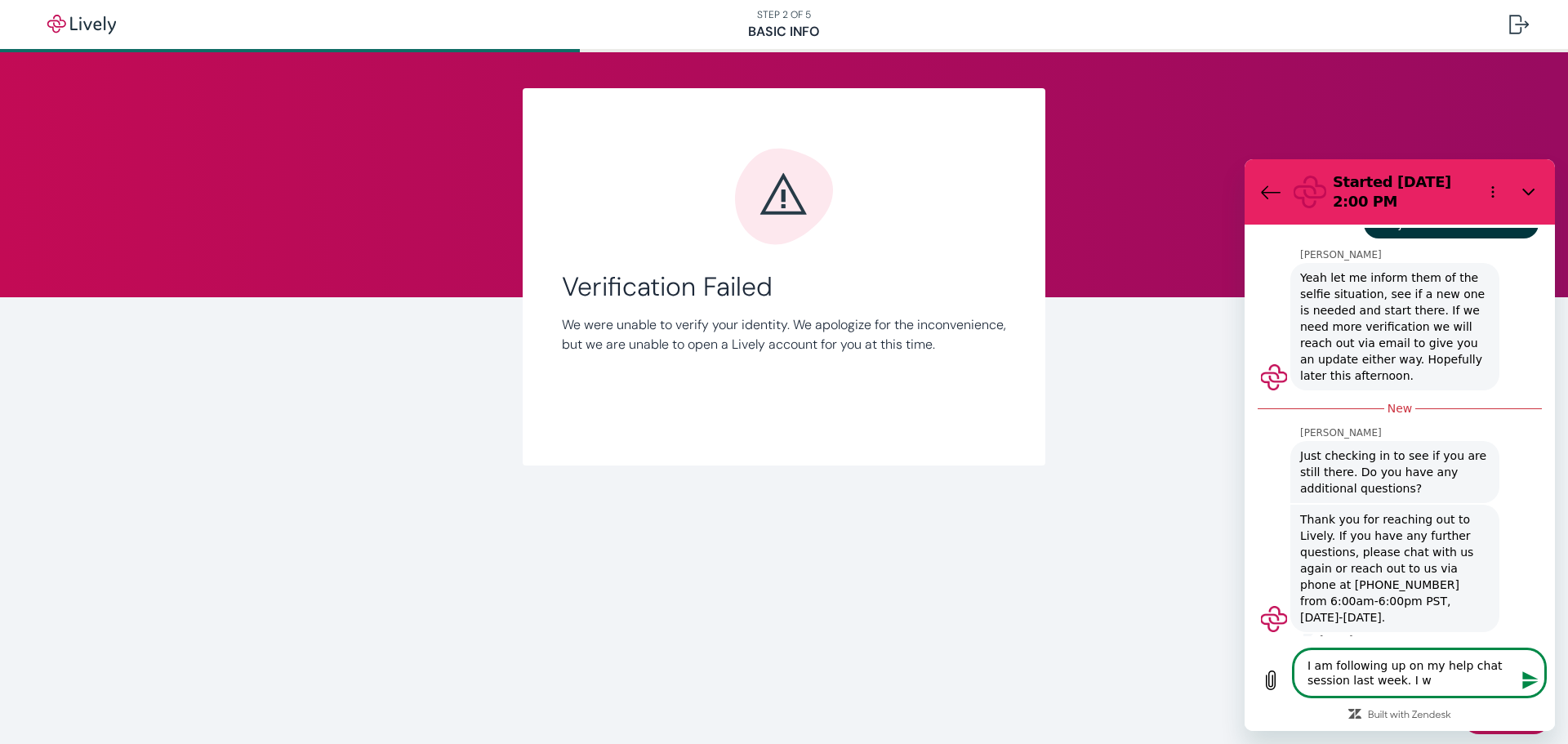
type textarea "I am following up on my help chat session last week. I wa"
type textarea "x"
type textarea "I am following up on my help chat session last week. I was"
type textarea "x"
type textarea "I am following up on my help chat session last week. I was"
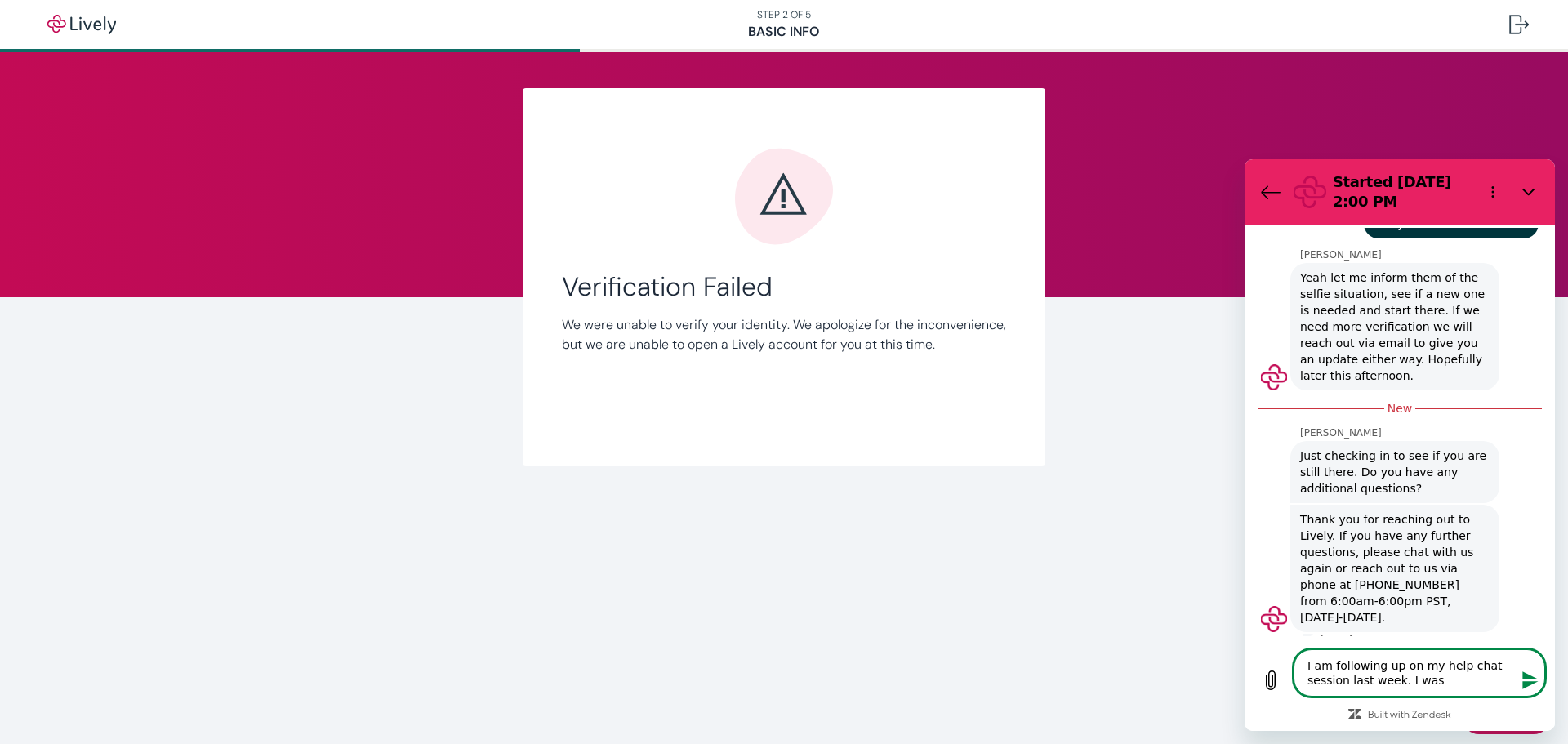
type textarea "x"
type textarea "I am following up on my help chat session last week. I was t"
type textarea "x"
type textarea "I am following up on my help chat session last week. I was to"
type textarea "x"
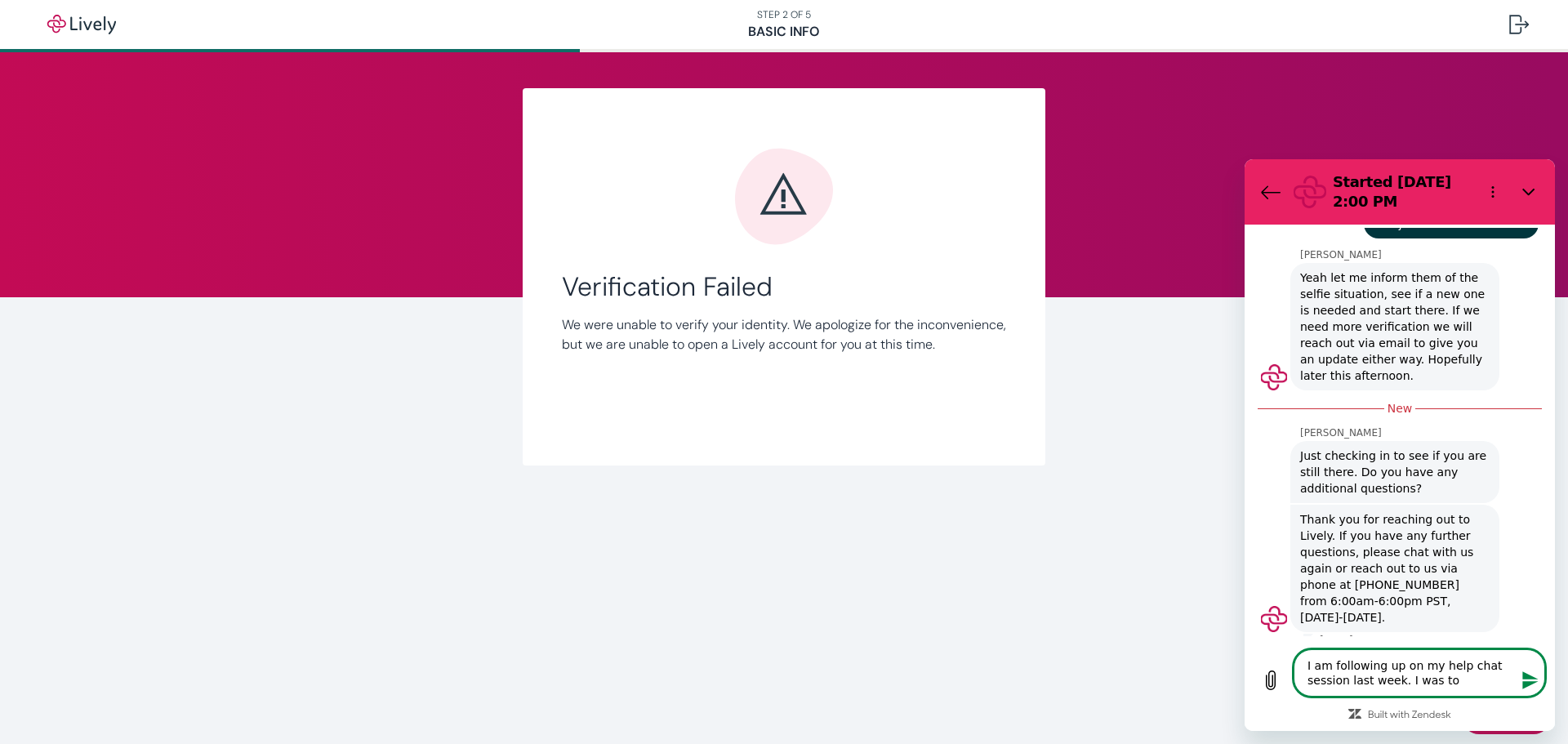
type textarea "I am following up on my help chat session last week. I was tol"
type textarea "x"
type textarea "I am following up on my help chat session last week. I was told"
type textarea "x"
type textarea "I am following up on my help chat session last week. I was told"
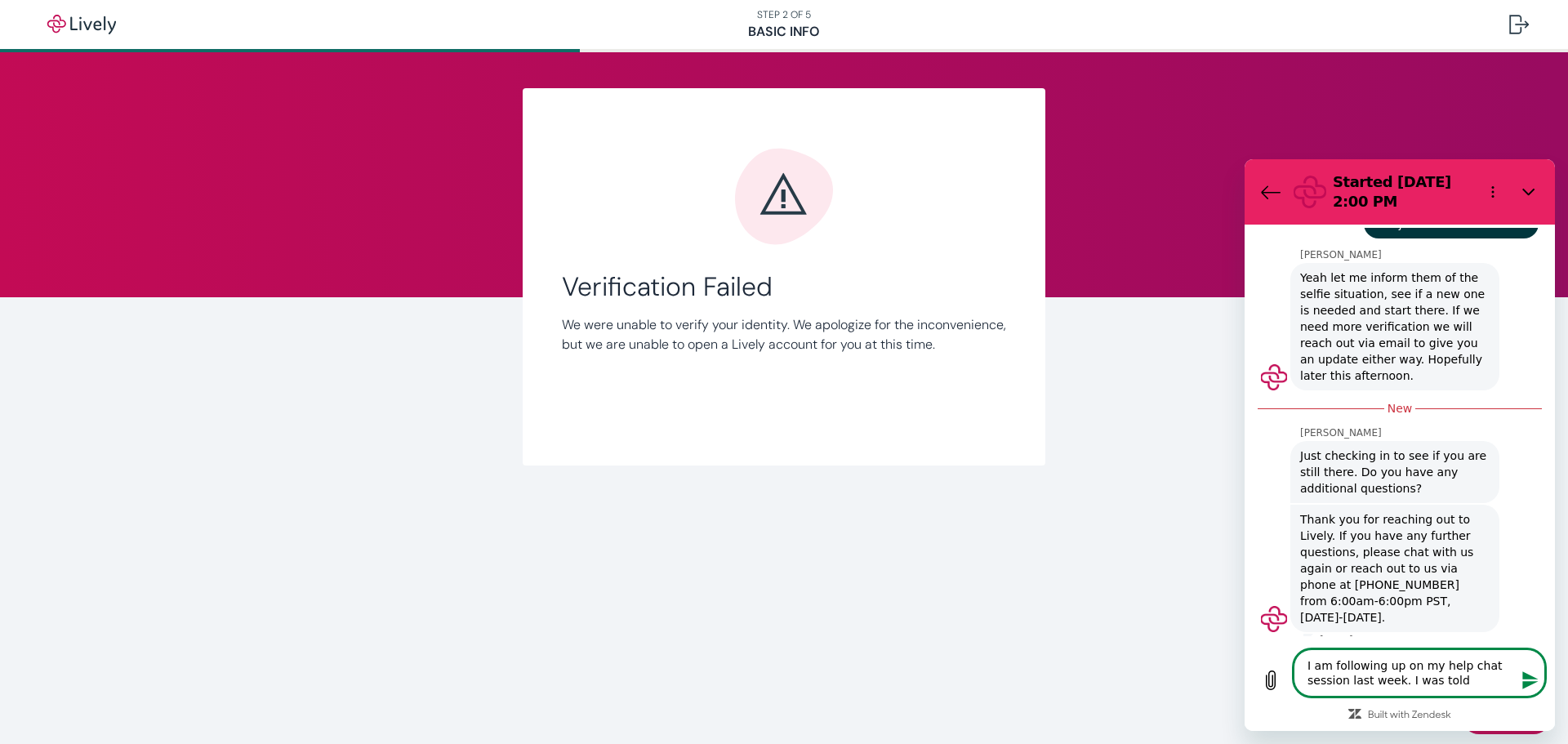
type textarea "x"
type textarea "I am following up on my help chat session last week. I was told I"
type textarea "x"
type textarea "I am following up on my help chat session last week. I was told I"
type textarea "x"
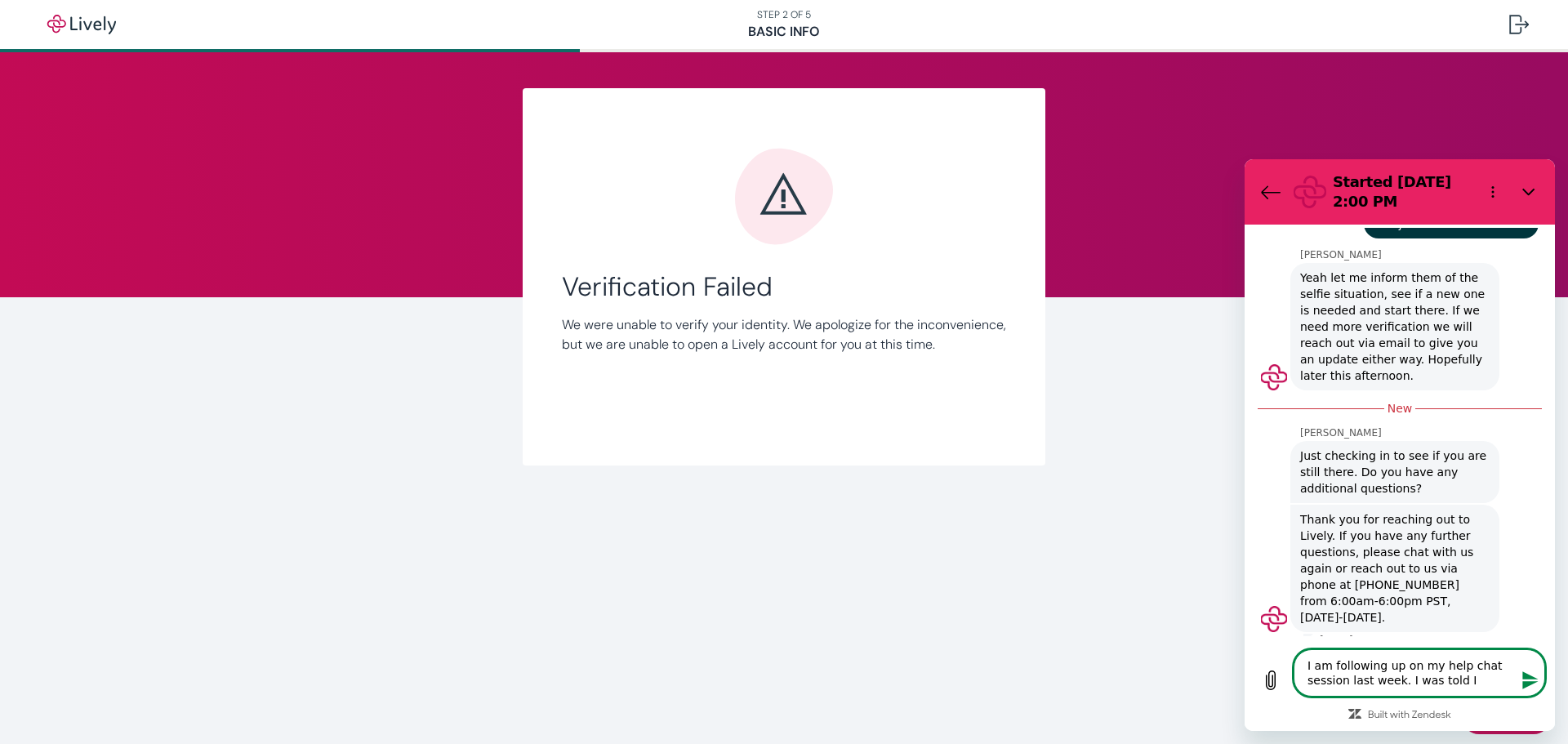
type textarea "I am following up on my help chat session last week. I was told I w"
type textarea "x"
type textarea "I am following up on my help chat session last week. I was told I wo"
type textarea "x"
type textarea "I am following up on my help chat session last week. I was told I wou"
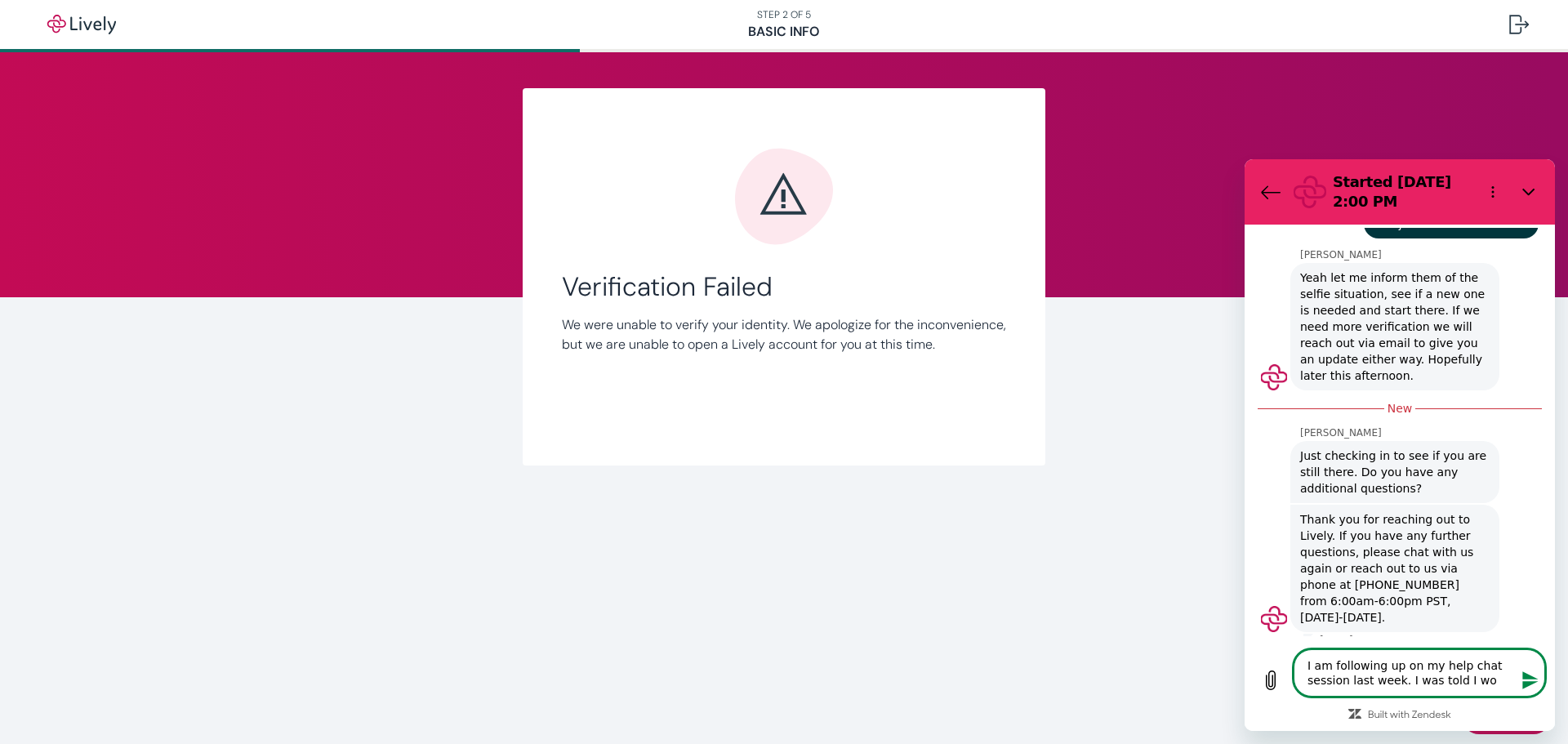
type textarea "x"
type textarea "I am following up on my help chat session last week. I was told I woud"
type textarea "x"
type textarea "I am following up on my help chat session last week. I was told I woudl"
type textarea "x"
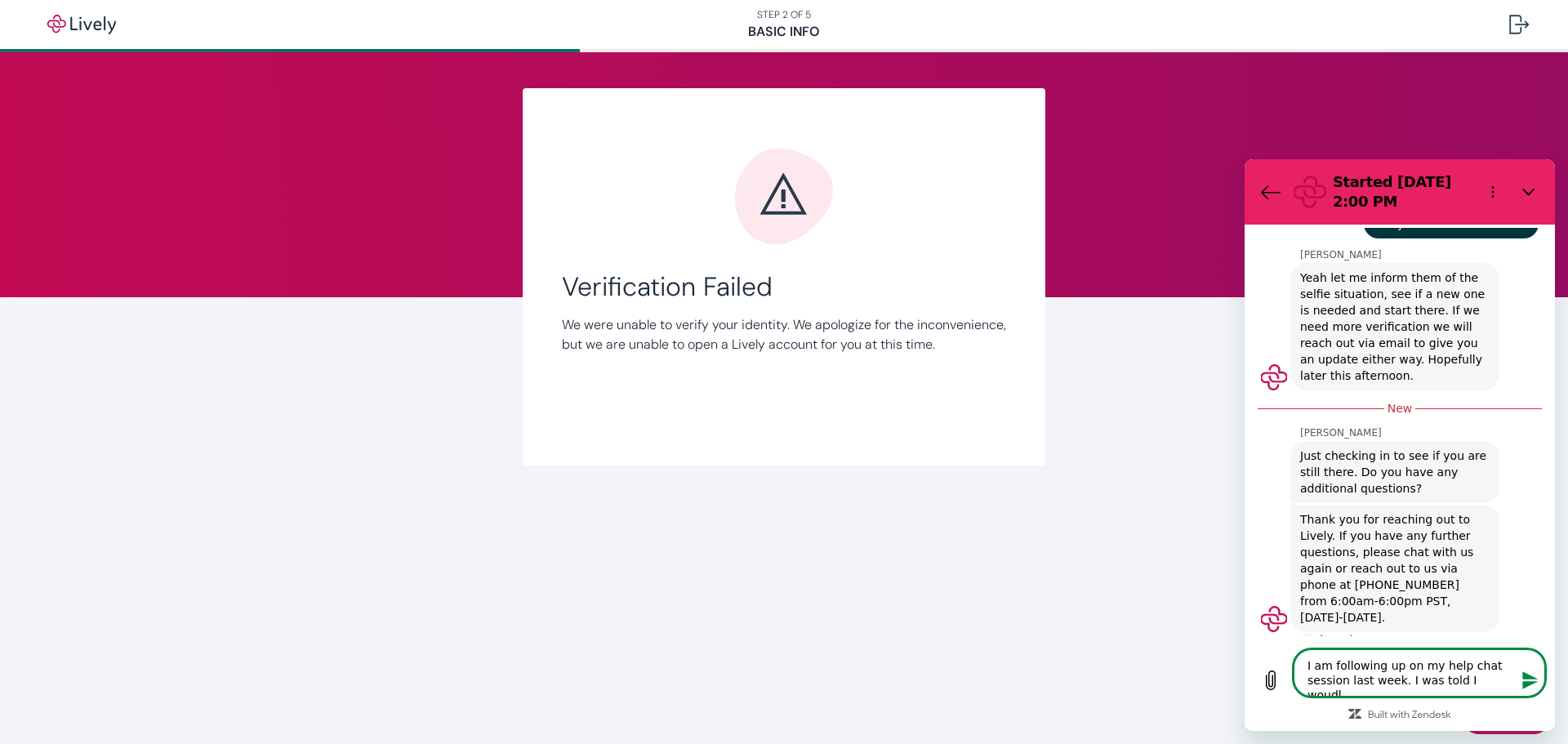
type textarea "I am following up on my help chat session last week. I was told I woudl"
type textarea "x"
type textarea "I am following up on my help chat session last week. I was told I woudl r"
type textarea "x"
type textarea "I am following up on my help chat session last week. I was told I woudl re"
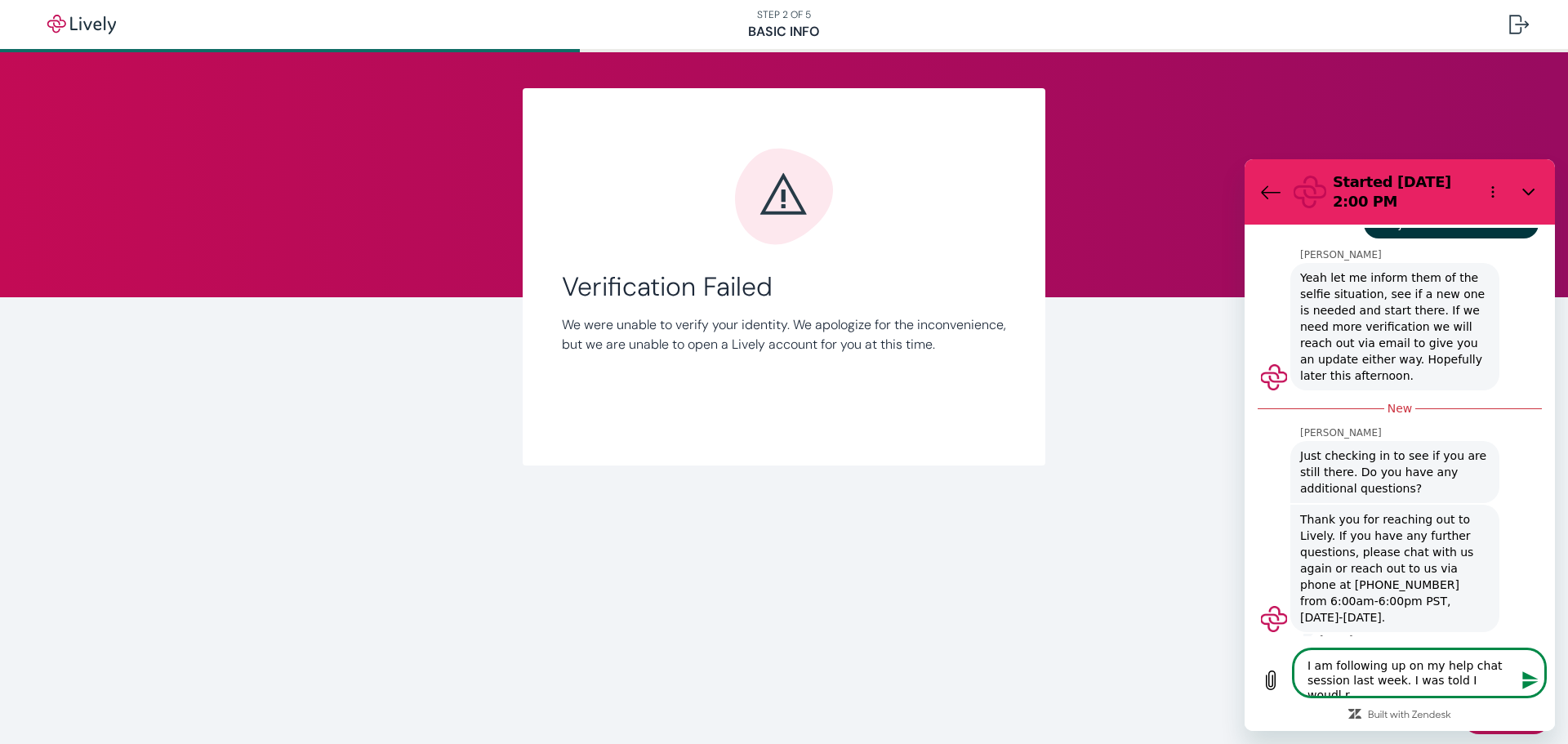
type textarea "x"
type textarea "I am following up on my help chat session last week. I was told I woudl rec"
type textarea "x"
type textarea "I am following up on my help chat session last week. I was told I woudl re"
type textarea "x"
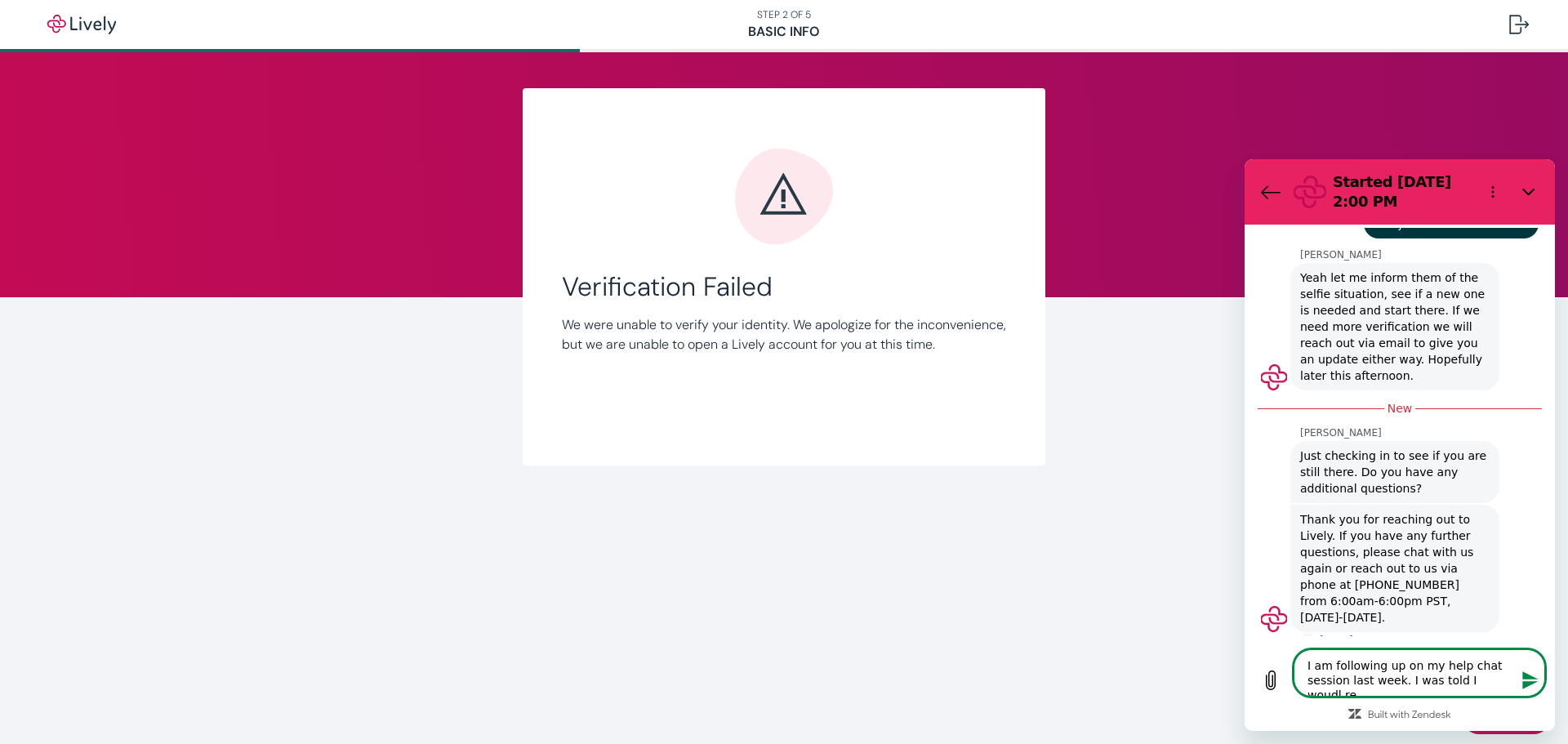
type textarea "I am following up on my help chat session last week. I was told I woudl r"
type textarea "x"
type textarea "I am following up on my help chat session last week. I was told I woudl"
type textarea "x"
type textarea "I am following up on my help chat session last week. I was told I woudl"
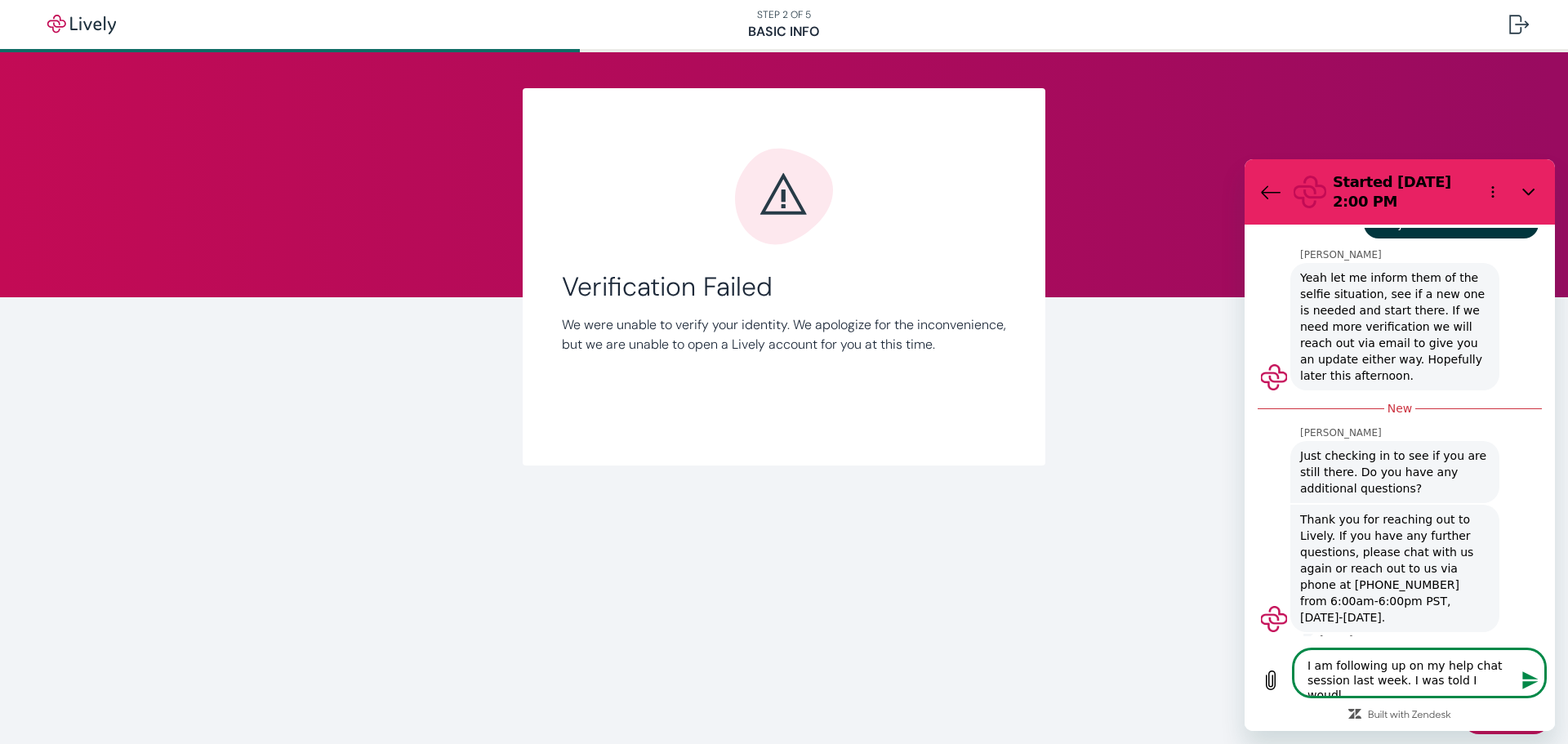
type textarea "x"
type textarea "I am following up on my help chat session last week. I was told I woud"
type textarea "x"
type textarea "I am following up on my help chat session last week. I was told I wou"
type textarea "x"
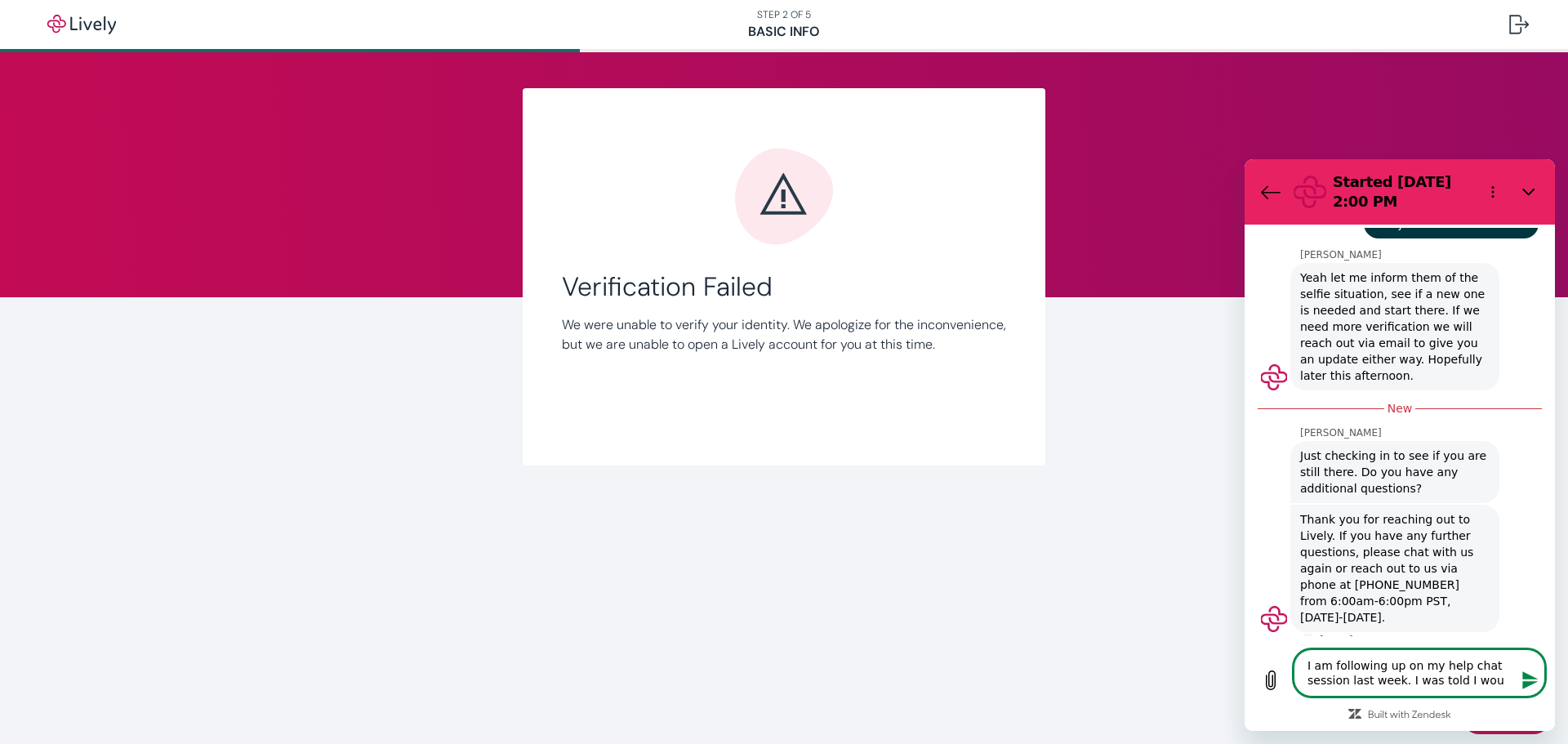
type textarea "I am following up on my help chat session last week. I was told I woul"
type textarea "x"
type textarea "I am following up on my help chat session last week. I was told I would"
type textarea "x"
type textarea "I am following up on my help chat session last week. I was told I would"
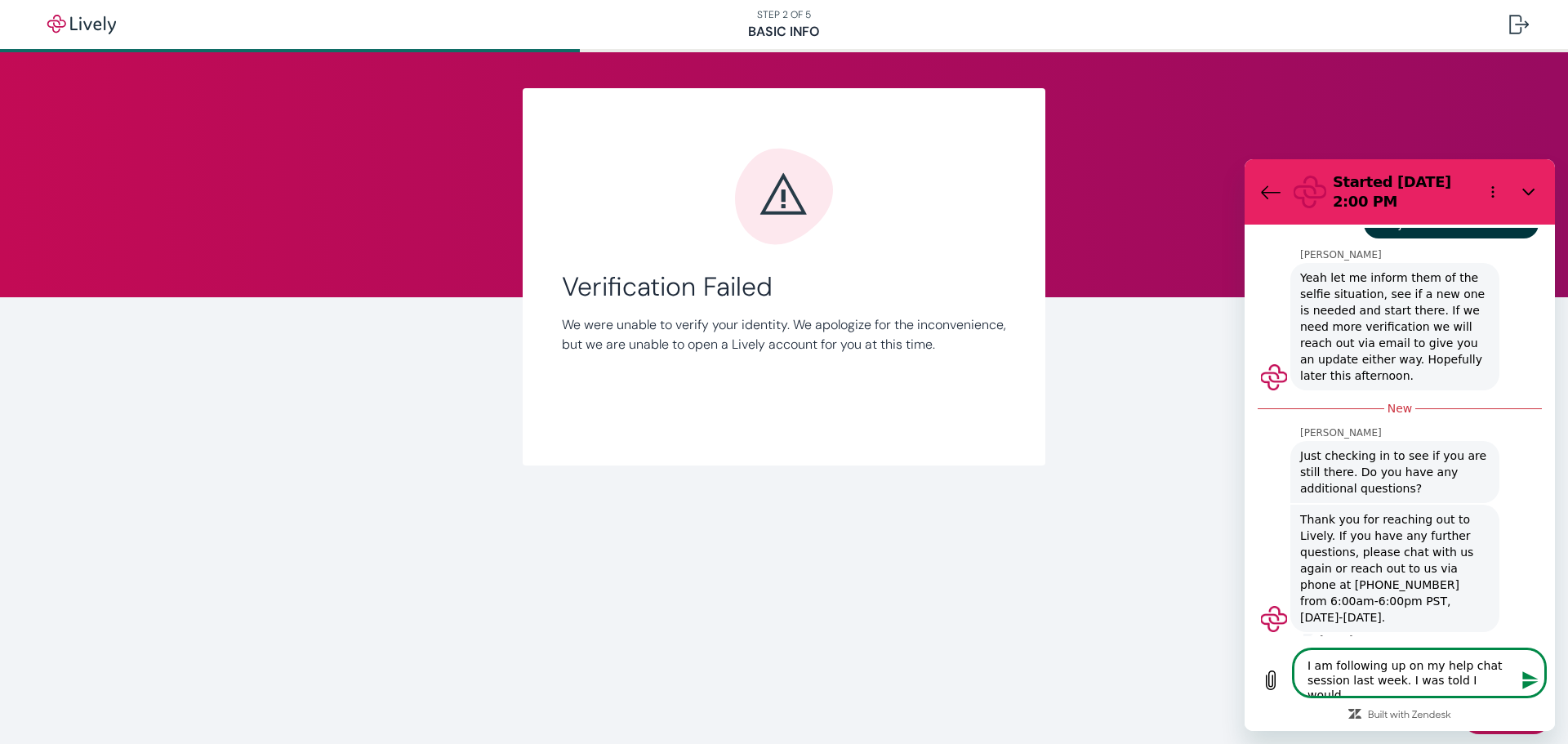
type textarea "x"
type textarea "I am following up on my help chat session last week. I was told I would r"
type textarea "x"
type textarea "I am following up on my help chat session last week. I was told I would re"
type textarea "x"
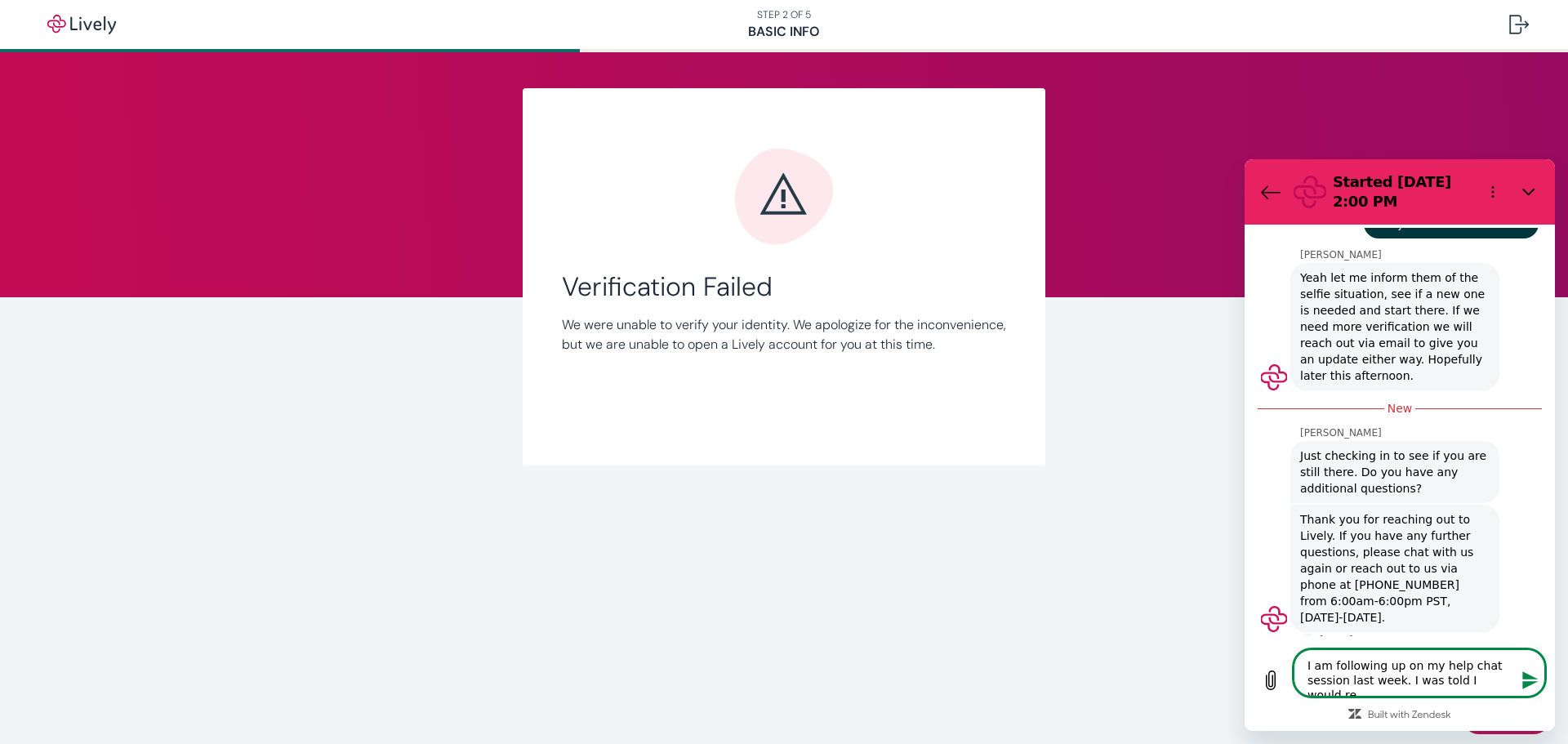
type textarea "I am following up on my help chat session last week. I was told I would rec"
type textarea "x"
type textarea "I am following up on my help chat session last week. I was told I would rece"
type textarea "x"
type textarea "I am following up on my help chat session last week. I was told I would recei"
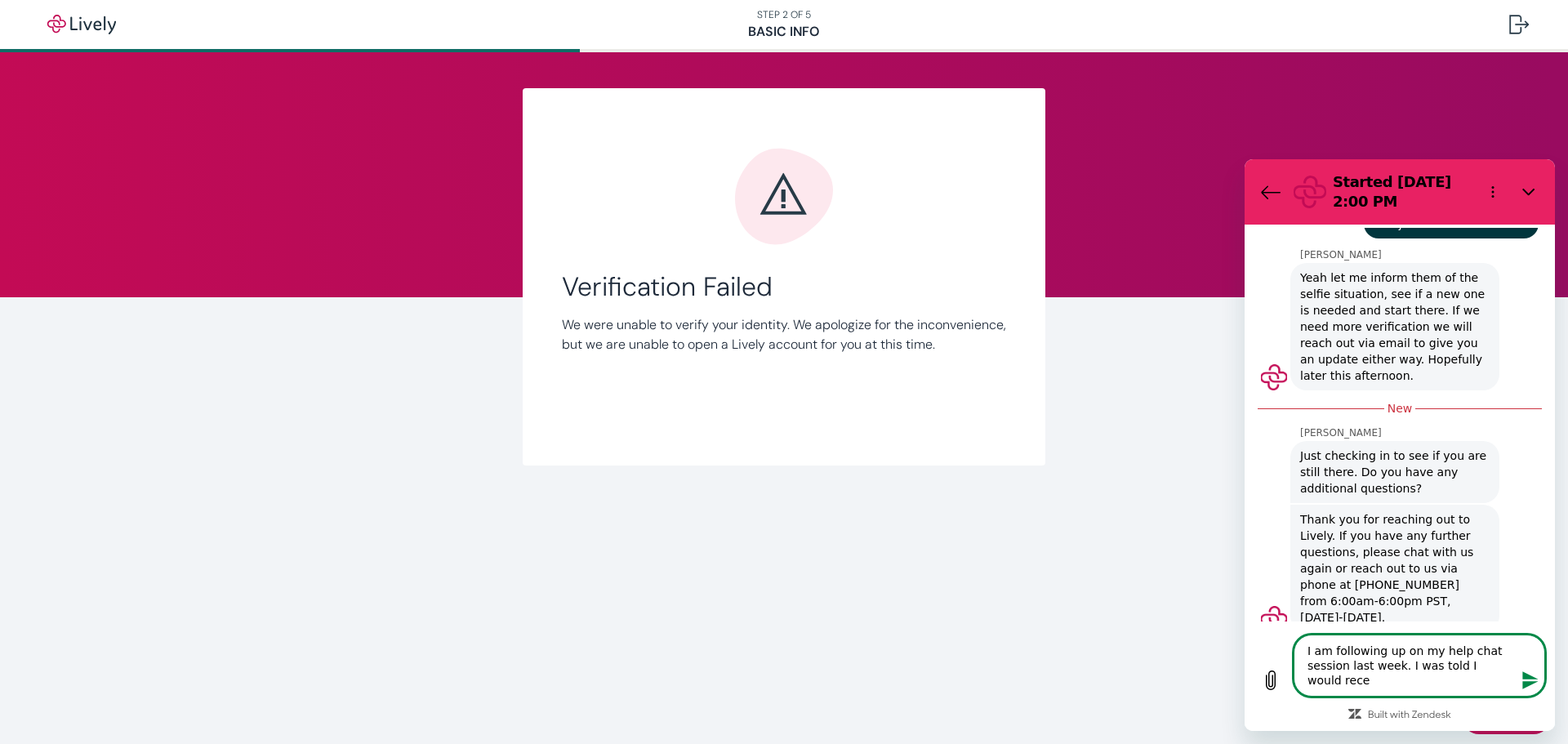
type textarea "x"
type textarea "I am following up on my help chat session last week. I was told I would receiv"
type textarea "x"
type textarea "I am following up on my help chat session last week. I was told I would receive"
type textarea "x"
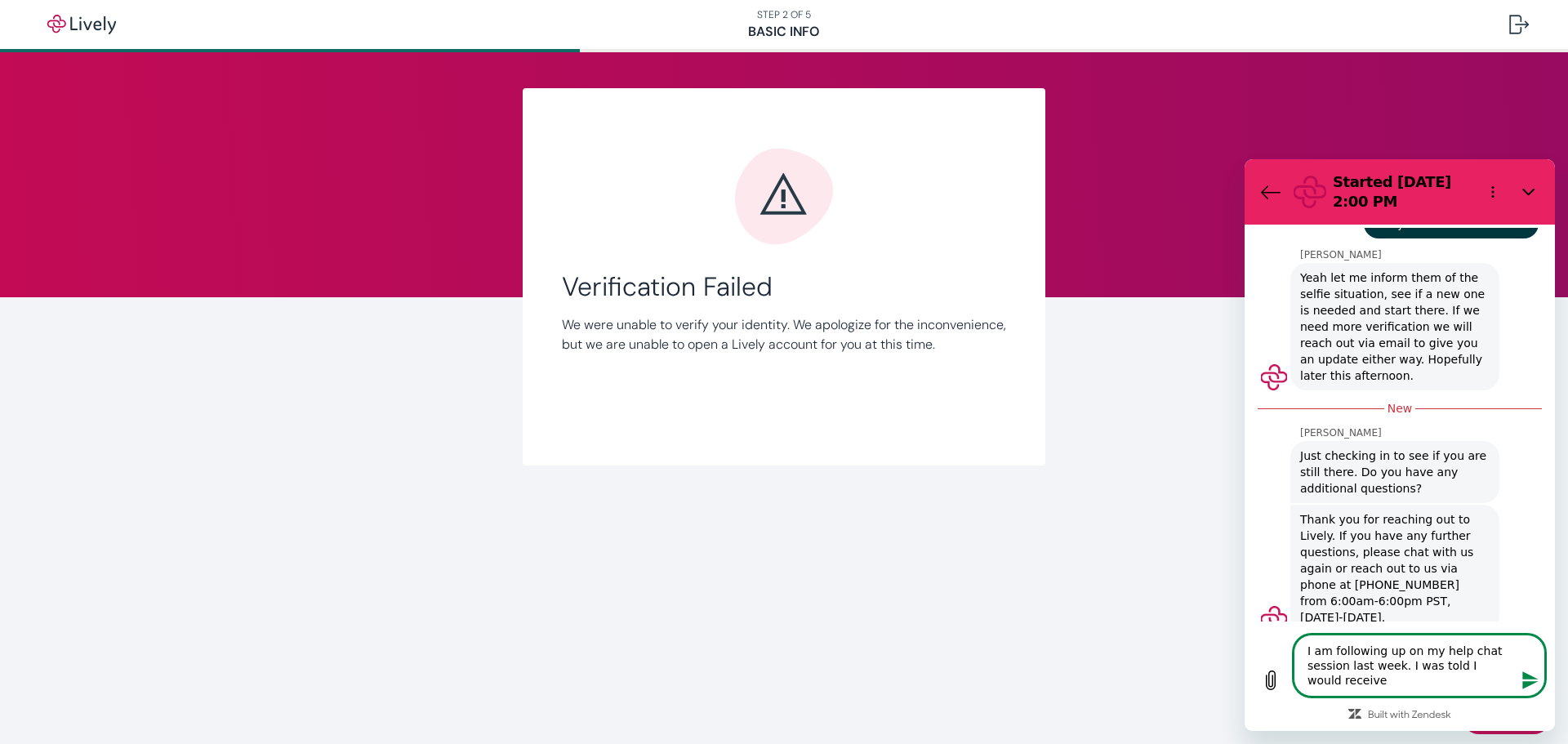
type textarea "I am following up on my help chat session last week. I was told I would receive"
type textarea "x"
type textarea "I am following up on my help chat session last week. I was told I would receive…"
type textarea "x"
type textarea "I am following up on my help chat session last week. I was told I would receive…"
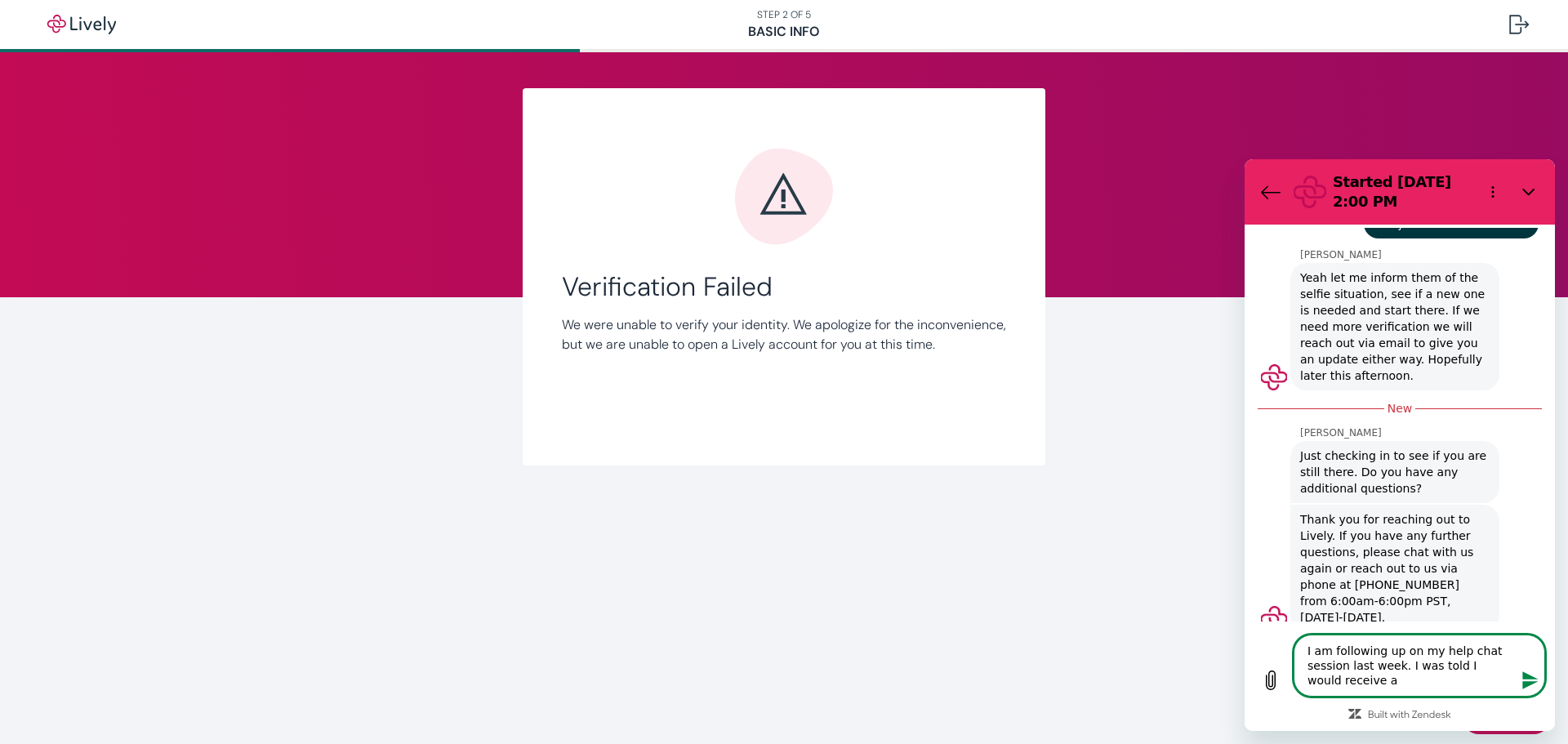
type textarea "x"
type textarea "I am following up on my help chat session last week. I was told I would receive…"
type textarea "x"
type textarea "I am following up on my help chat session last week. I was told I would receive…"
type textarea "x"
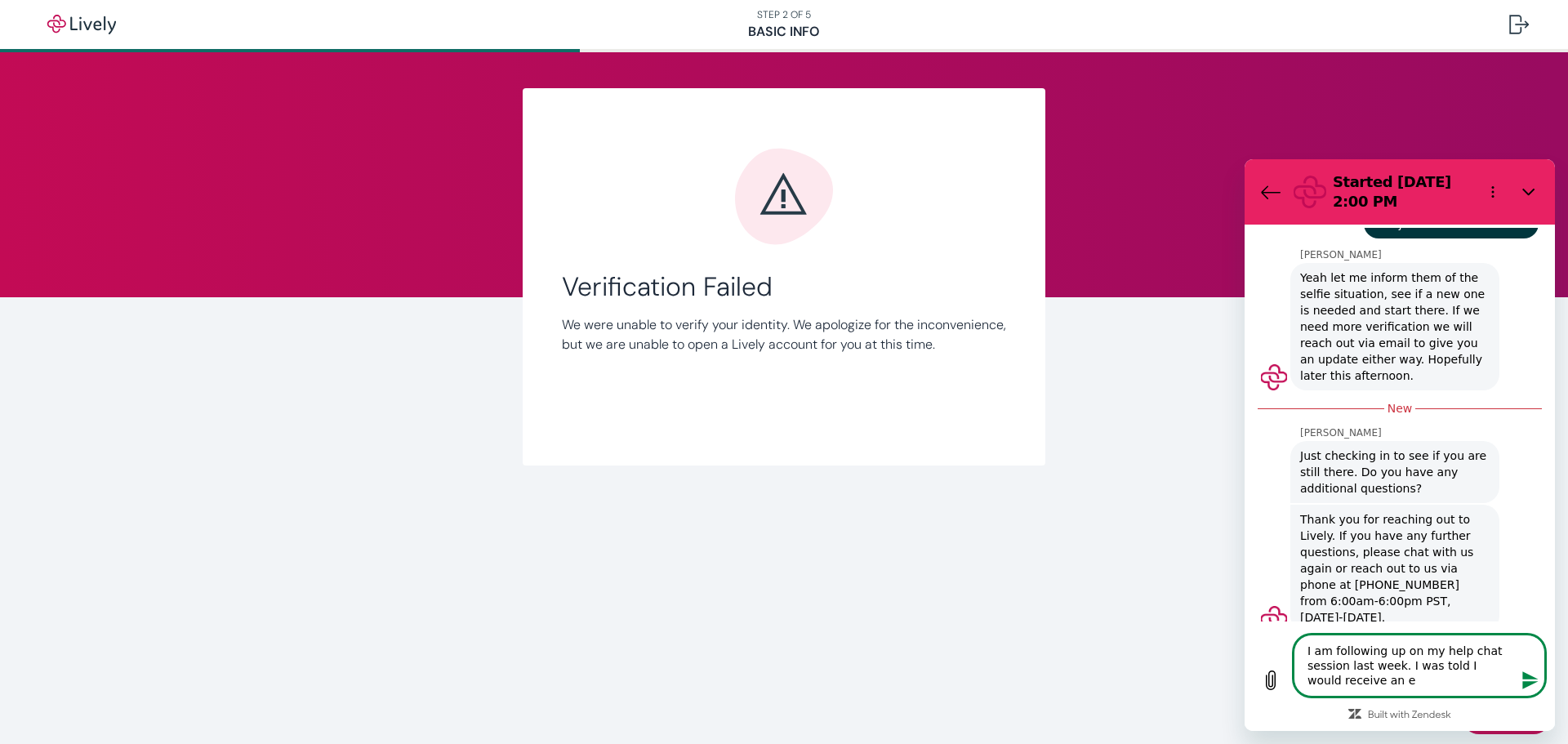
type textarea "I am following up on my help chat session last week. I was told I would receive…"
type textarea "x"
type textarea "I am following up on my help chat session last week. I was told I would receive…"
type textarea "x"
type textarea "I am following up on my help chat session last week. I was told I would receive…"
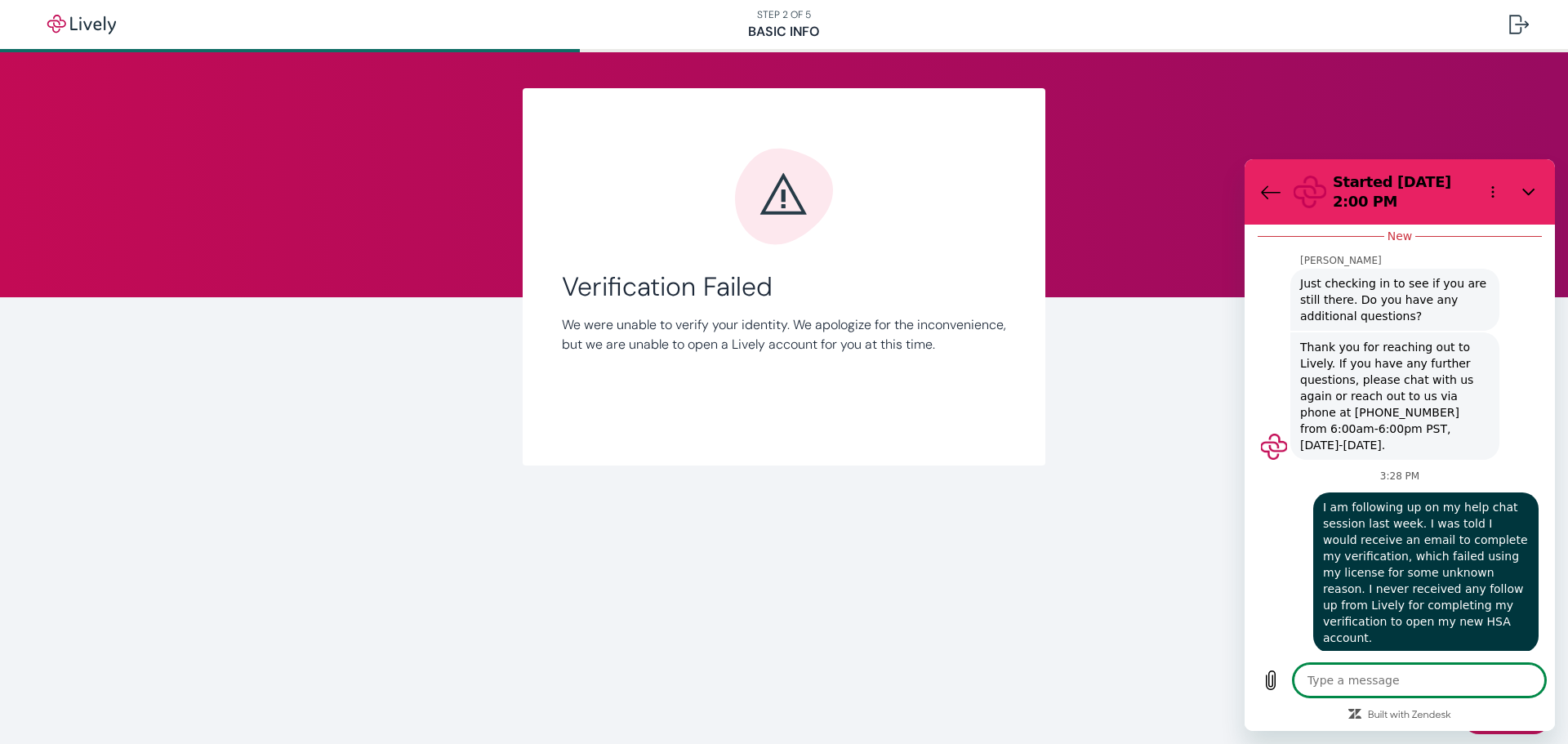
scroll to position [2282, 0]
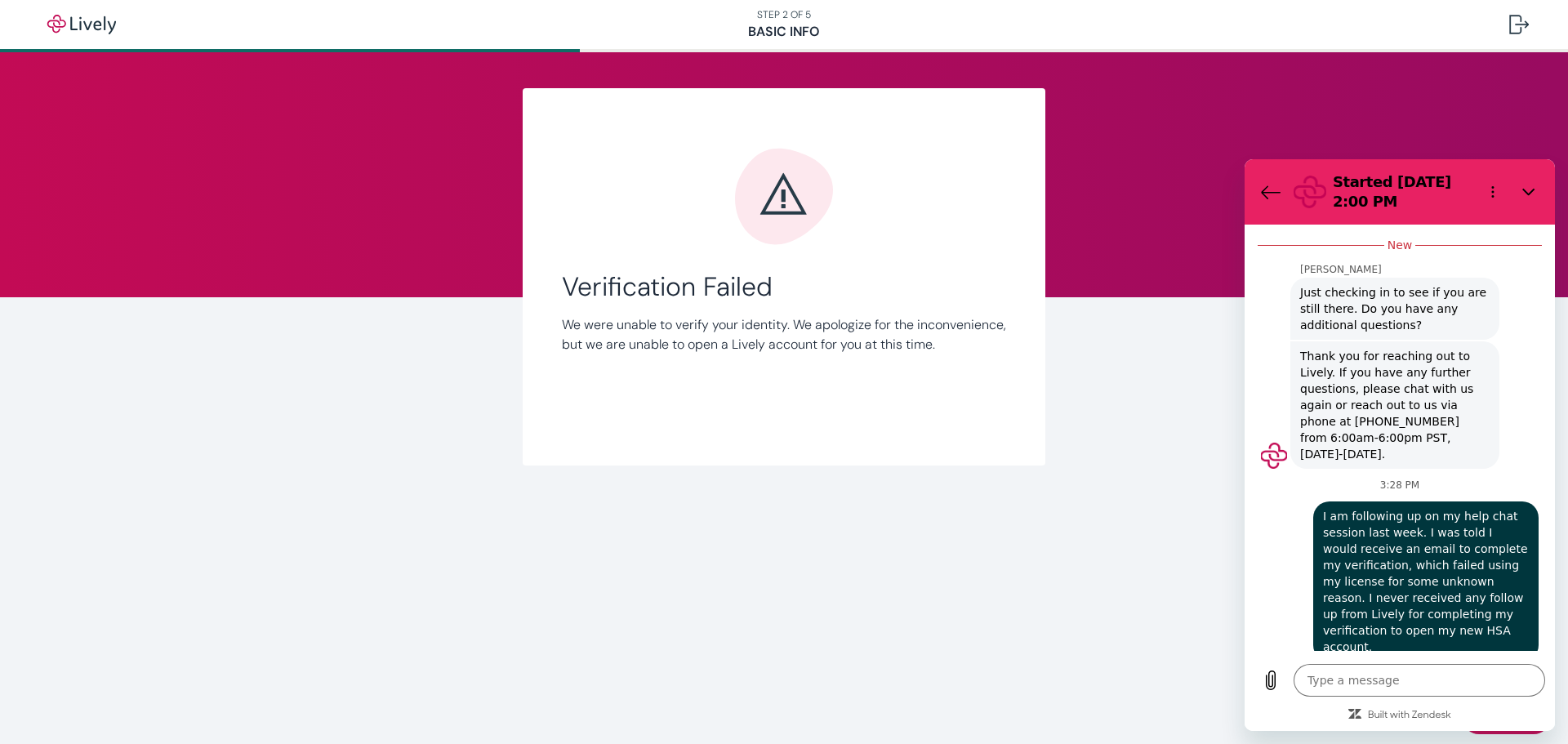
click at [1339, 526] on span "I am following up on my help chat session last week. I was told I would receive…" at bounding box center [1426, 581] width 219 height 160
drag, startPoint x: 1324, startPoint y: 515, endPoint x: 1492, endPoint y: 634, distance: 205.9
click at [1492, 634] on span "I am following up on my help chat session last week. I was told I would receive…" at bounding box center [1426, 581] width 219 height 160
copy span "I am following up on my help chat session last week. I was told I would receive…"
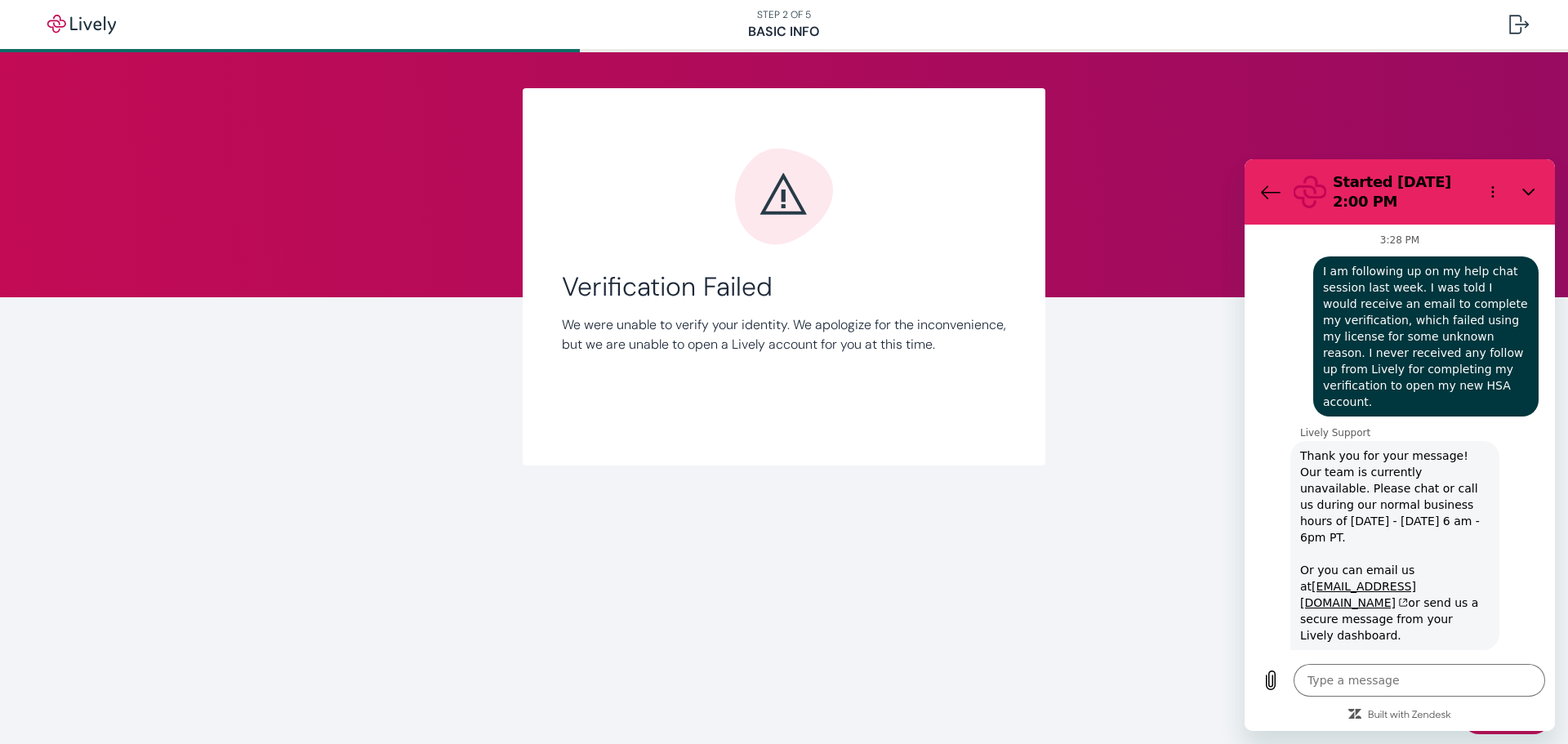
click at [1378, 560] on span "Thank you for your message! Our team is currently unavailable. Please chat or c…" at bounding box center [1396, 546] width 203 height 209
click at [1377, 580] on link "[EMAIL_ADDRESS][DOMAIN_NAME]" at bounding box center [1357, 595] width 116 height 30
